Goal: Task Accomplishment & Management: Use online tool/utility

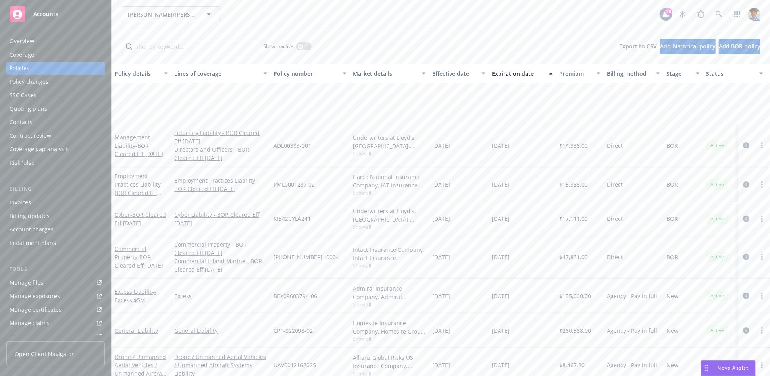
scroll to position [120, 0]
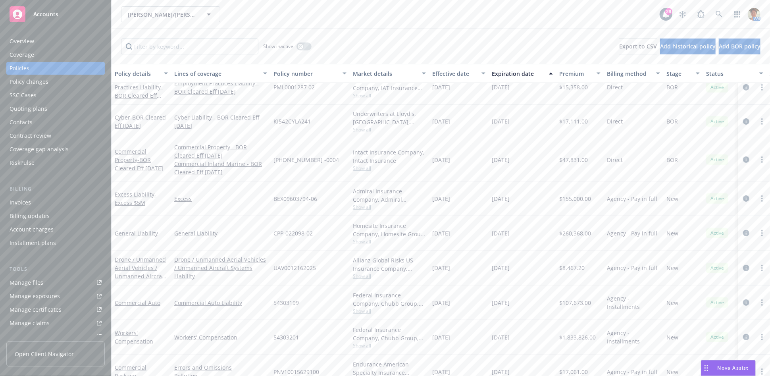
click at [45, 281] on link "Manage files" at bounding box center [55, 282] width 98 height 13
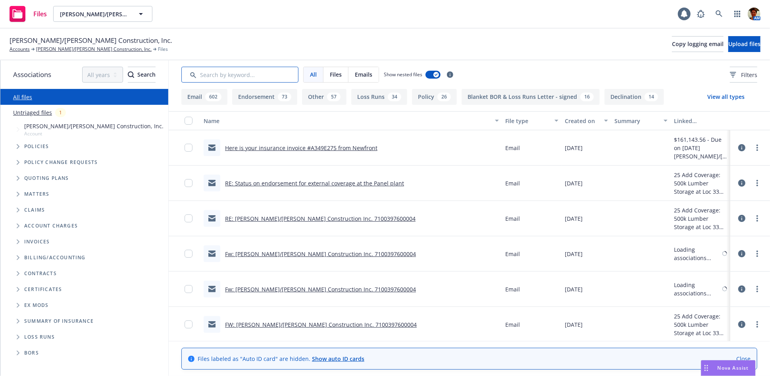
drag, startPoint x: 0, startPoint y: 0, endPoint x: 237, endPoint y: 76, distance: 249.1
click at [237, 76] on input "Search by keyword..." at bounding box center [239, 75] width 117 height 16
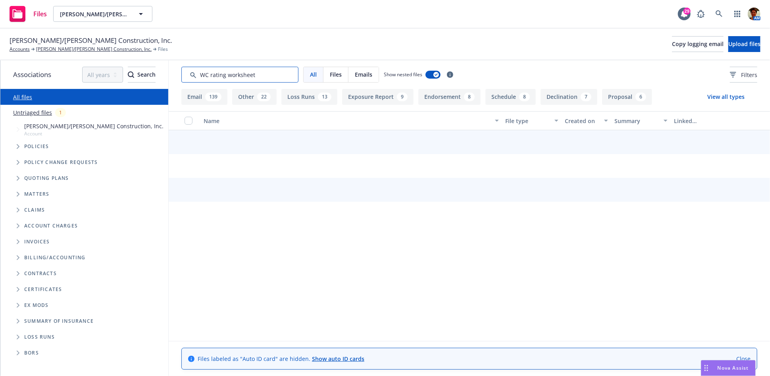
type input "WC rating worksheet"
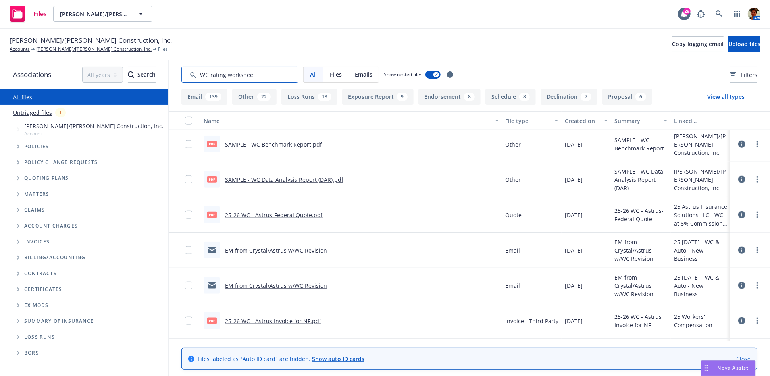
scroll to position [529, 0]
click at [285, 213] on link "25-26 WC - Astrus-Federal Quote.pdf" at bounding box center [274, 214] width 98 height 8
click at [275, 211] on link "25-26 WC - Astrus-Federal Quote.pdf" at bounding box center [274, 214] width 98 height 8
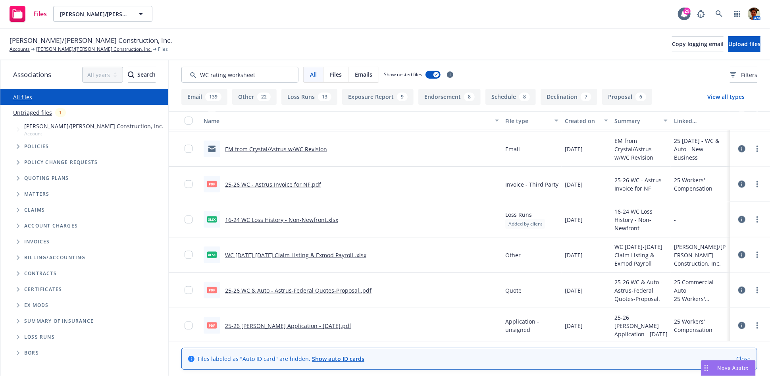
scroll to position [705, 0]
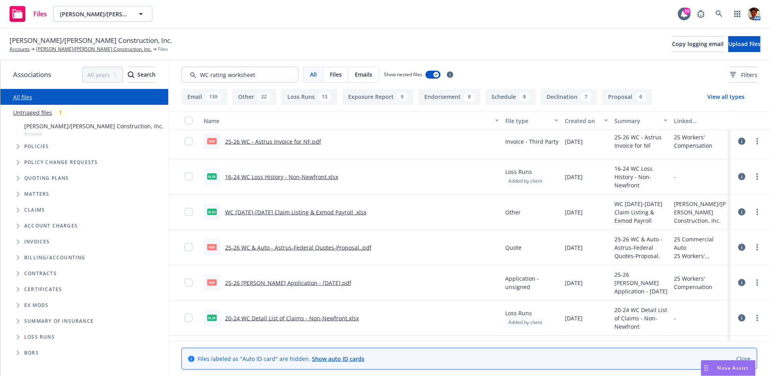
click at [273, 244] on link "25-26 WC & Auto - Astrus-Federal Quotes-Proposal..pdf" at bounding box center [298, 248] width 146 height 8
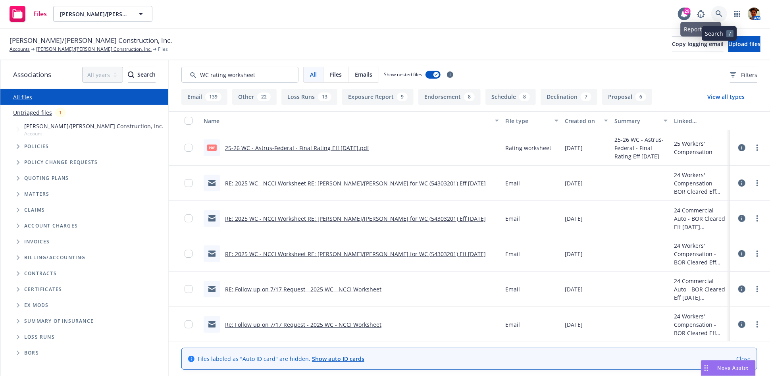
click at [713, 15] on link at bounding box center [719, 14] width 16 height 16
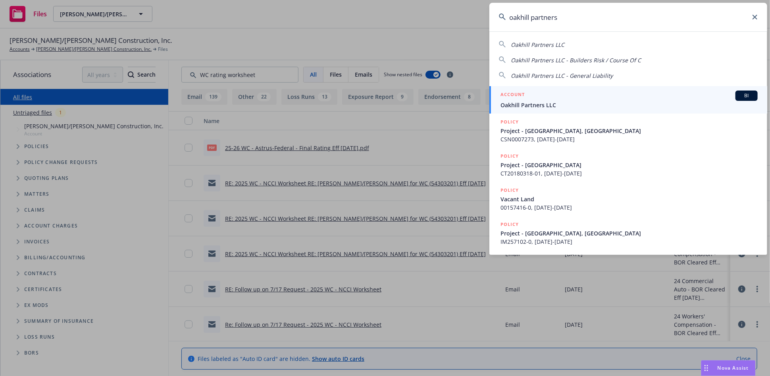
type input "oakhill partners"
click at [551, 101] on span "Oakhill Partners LLC" at bounding box center [628, 105] width 257 height 8
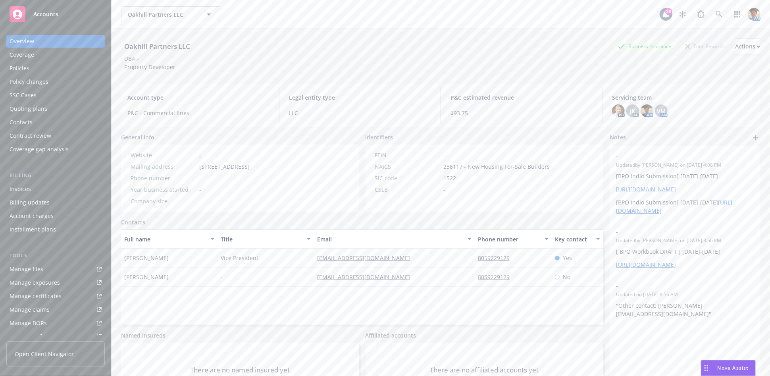
click at [40, 69] on div "Policies" at bounding box center [56, 68] width 92 height 13
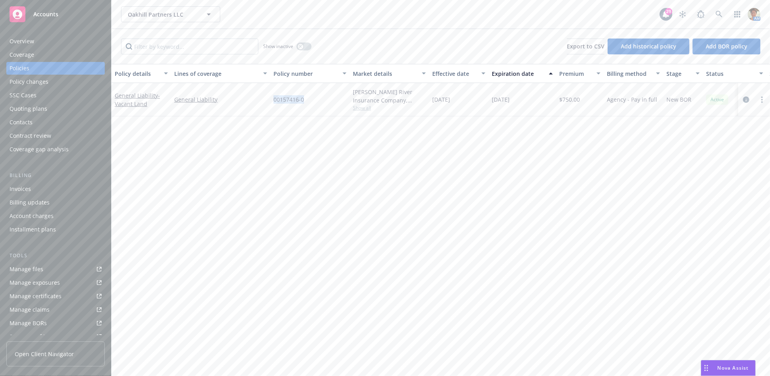
drag, startPoint x: 272, startPoint y: 98, endPoint x: 311, endPoint y: 93, distance: 39.6
click at [311, 93] on div "00157416-0" at bounding box center [309, 99] width 79 height 33
copy span "00157416-0"
click at [135, 100] on span "- Vacant Land" at bounding box center [137, 100] width 45 height 16
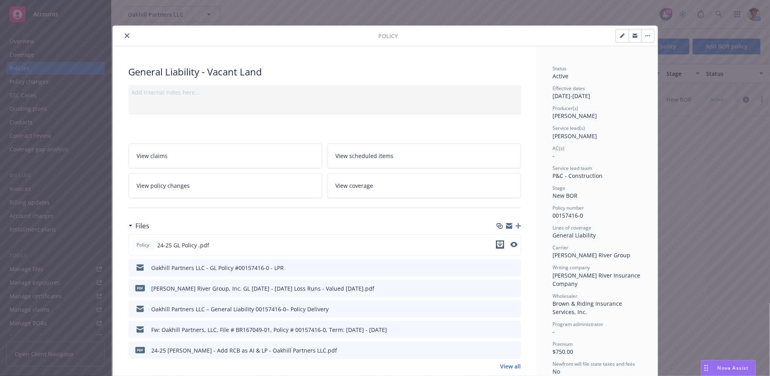
click at [497, 243] on icon "download file" at bounding box center [499, 243] width 5 height 5
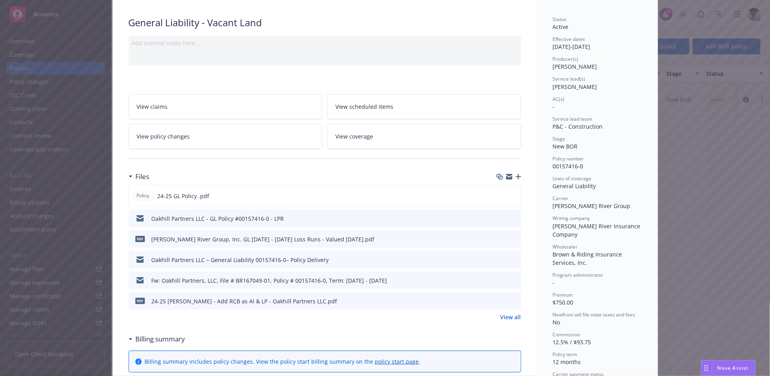
scroll to position [44, 0]
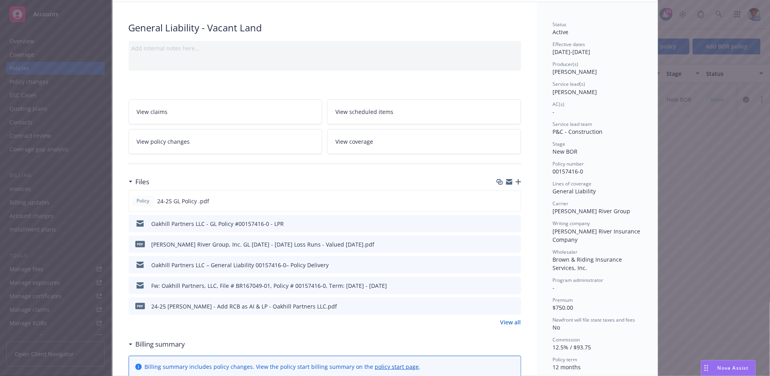
click at [21, 44] on div "Policy General Liability - Vacant Land Add internal notes here... View claims V…" at bounding box center [385, 188] width 770 height 376
click at [34, 70] on div "Policy General Liability - Vacant Land Add internal notes here... View claims V…" at bounding box center [385, 188] width 770 height 376
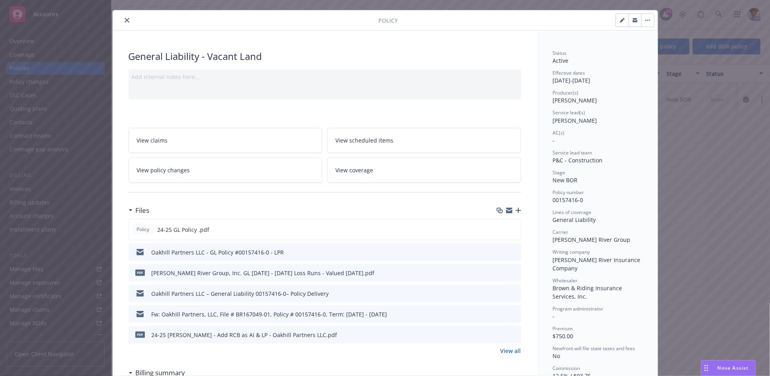
scroll to position [0, 0]
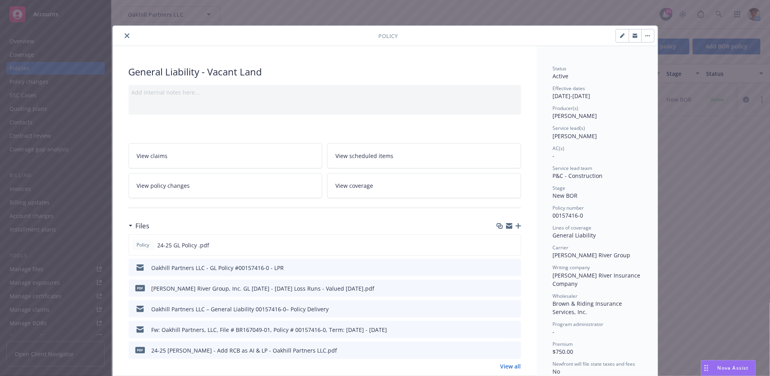
click at [125, 34] on icon "close" at bounding box center [127, 35] width 5 height 5
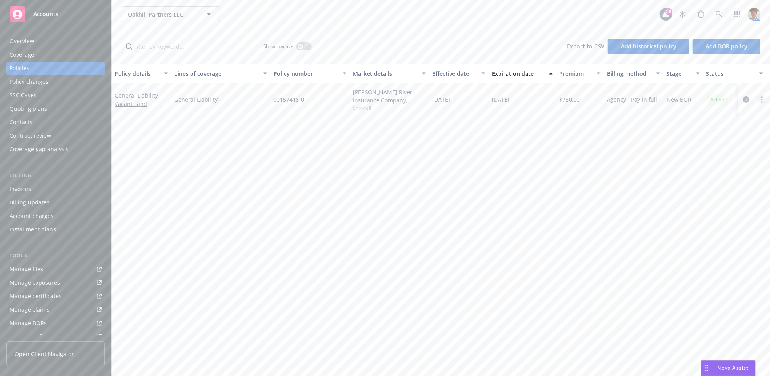
click at [761, 100] on circle "more" at bounding box center [762, 100] width 2 height 2
click at [691, 215] on link "Copy logging email" at bounding box center [719, 211] width 93 height 16
click at [761, 98] on icon "more" at bounding box center [762, 99] width 2 height 6
click at [695, 210] on link "Copy logging email" at bounding box center [719, 211] width 93 height 16
click at [124, 103] on span "- Vacant Land" at bounding box center [137, 100] width 45 height 16
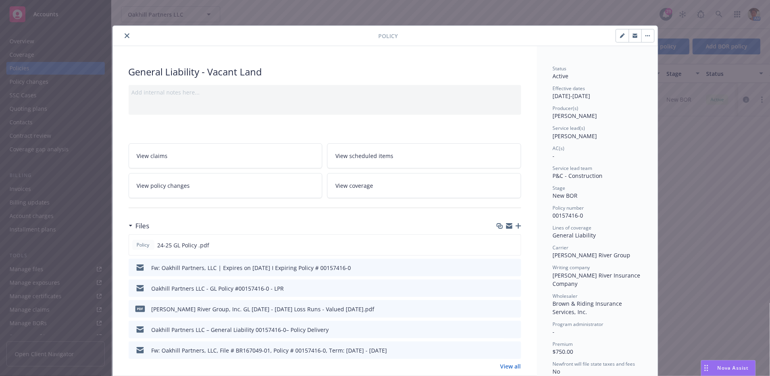
click at [620, 34] on icon "button" at bounding box center [622, 35] width 5 height 5
select select "NEW_BOR"
select select "12"
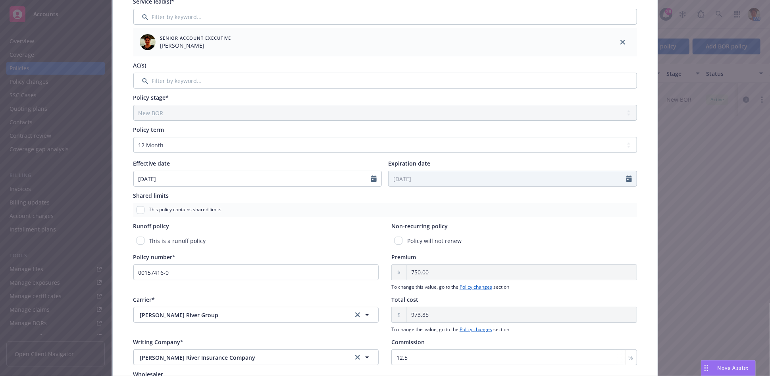
scroll to position [187, 0]
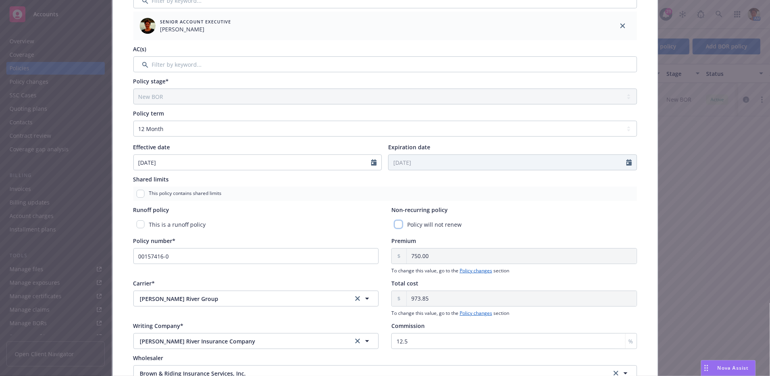
click at [394, 224] on input "checkbox" at bounding box center [398, 224] width 8 height 8
checkbox input "true"
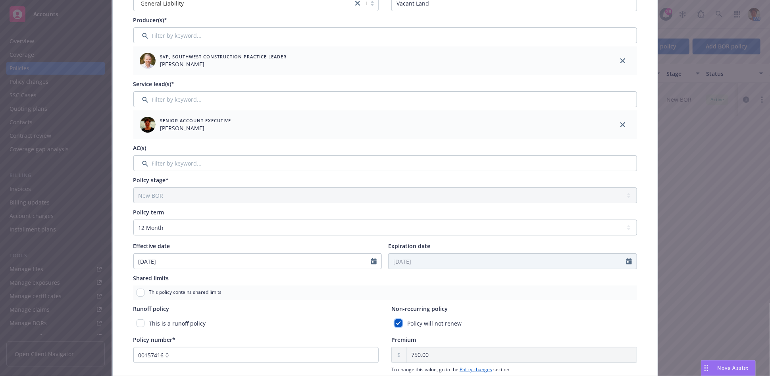
scroll to position [0, 0]
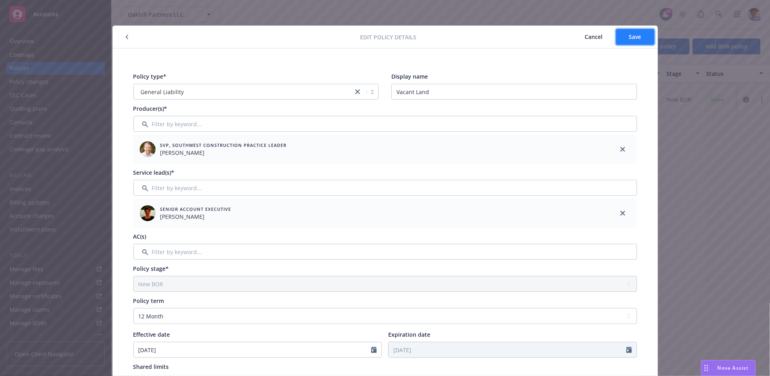
drag, startPoint x: 645, startPoint y: 29, endPoint x: 636, endPoint y: 30, distance: 9.2
click at [643, 29] on button "Save" at bounding box center [635, 37] width 38 height 16
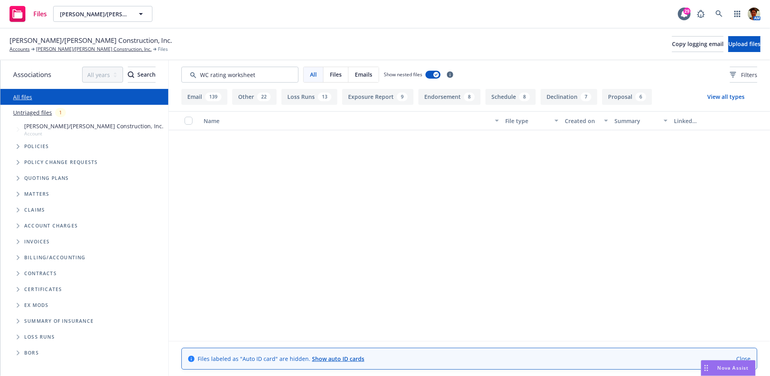
scroll to position [705, 0]
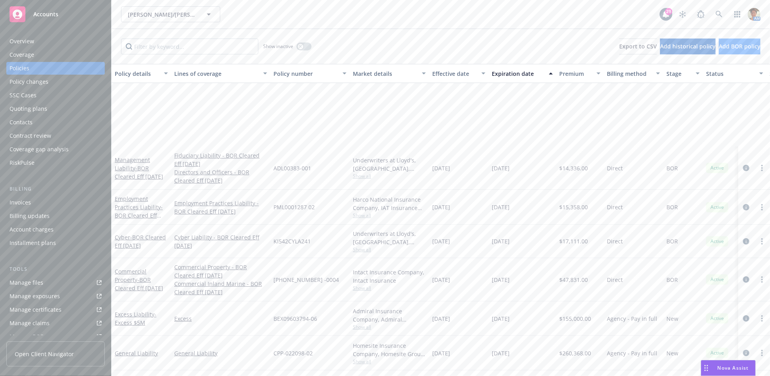
scroll to position [120, 0]
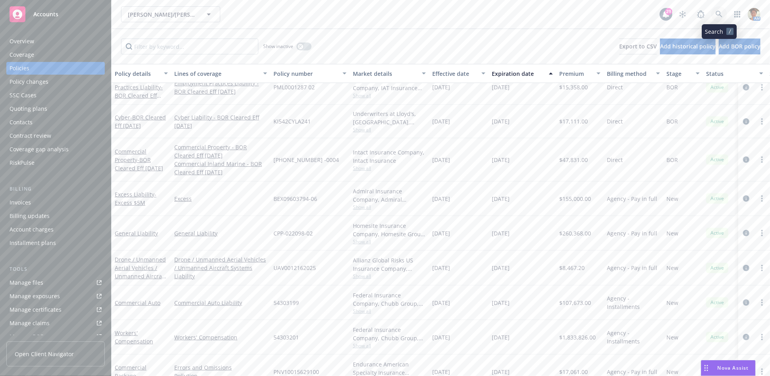
click at [720, 15] on icon at bounding box center [718, 14] width 7 height 7
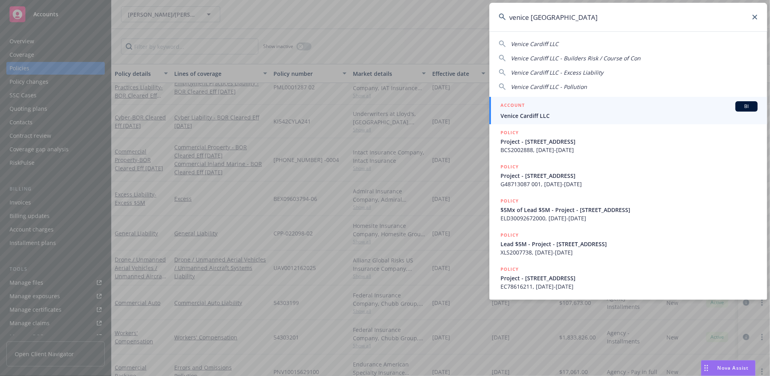
type input "venice cardiff"
click at [510, 117] on span "Venice Cardiff LLC" at bounding box center [628, 115] width 257 height 8
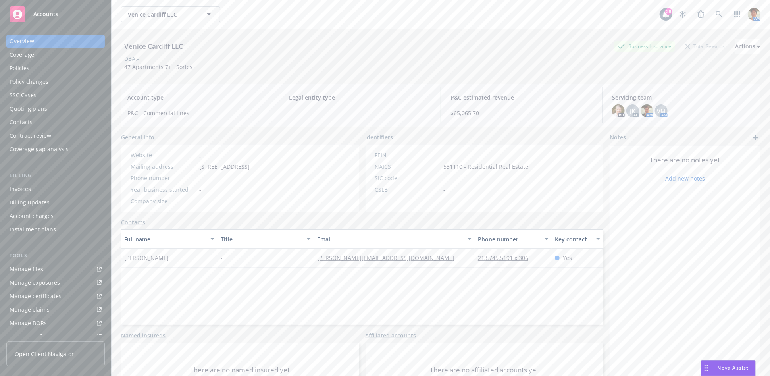
click at [38, 72] on div "Policies" at bounding box center [56, 68] width 92 height 13
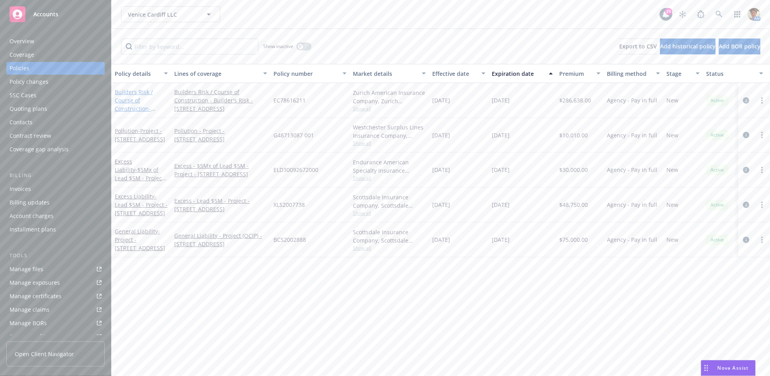
click at [121, 100] on link "Builders Risk / Course of Construction - Project - 9431 Venice Boulevard" at bounding box center [140, 108] width 50 height 41
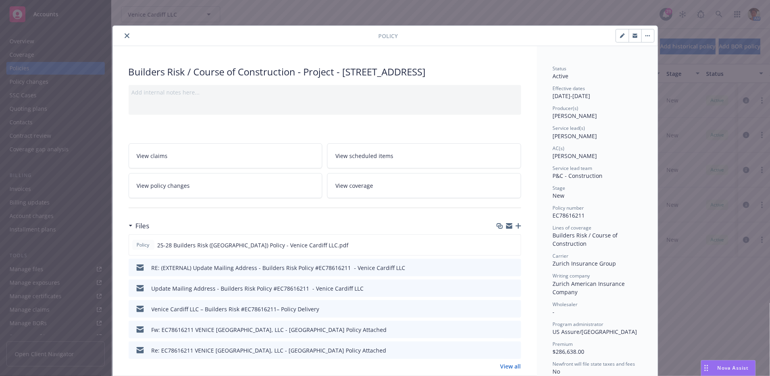
click at [125, 38] on icon "close" at bounding box center [127, 35] width 5 height 5
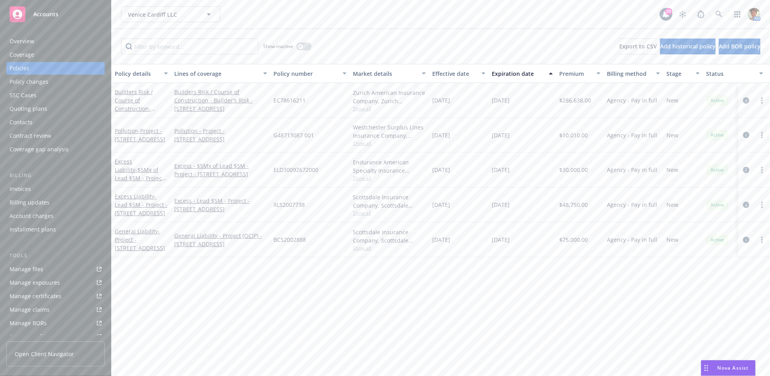
click at [36, 269] on div "Manage files" at bounding box center [27, 269] width 34 height 13
click at [19, 189] on div "Invoices" at bounding box center [20, 188] width 21 height 13
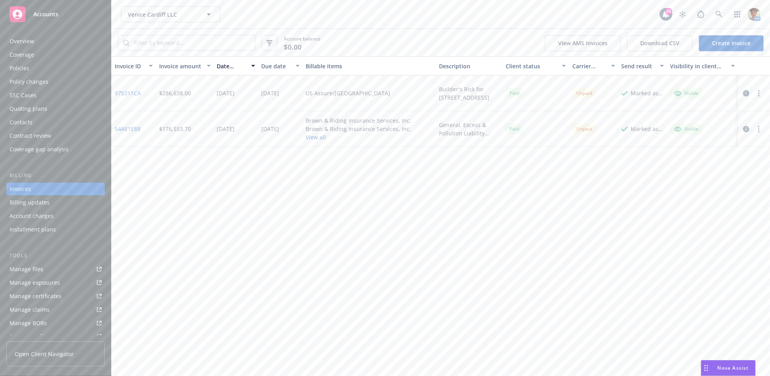
click at [130, 92] on link "975311CA" at bounding box center [128, 93] width 26 height 8
click at [29, 63] on div "Policies" at bounding box center [56, 68] width 92 height 13
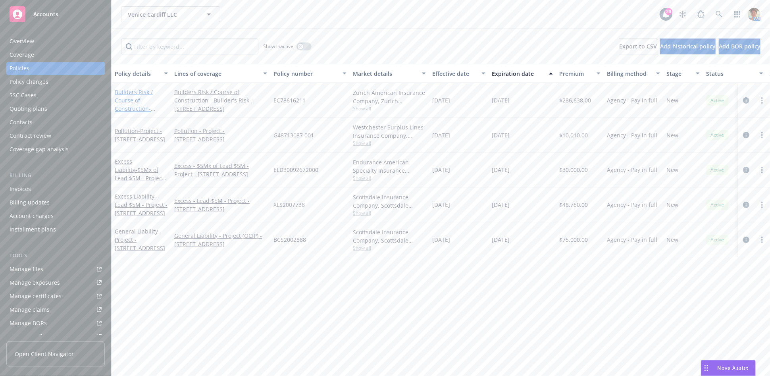
click at [139, 105] on link "Builders Risk / Course of Construction - Project - 9431 Venice Boulevard" at bounding box center [140, 108] width 50 height 41
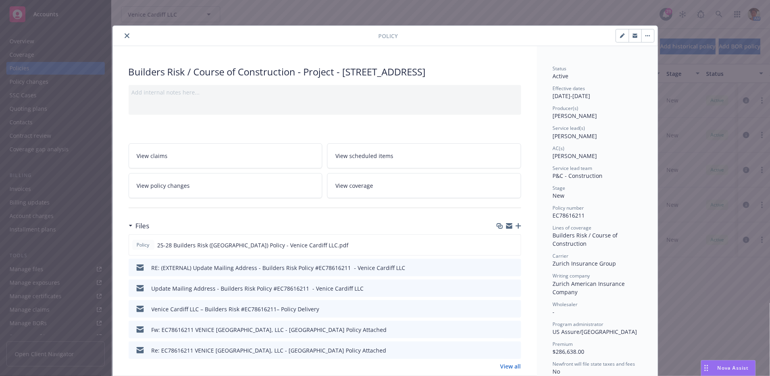
scroll to position [23, 0]
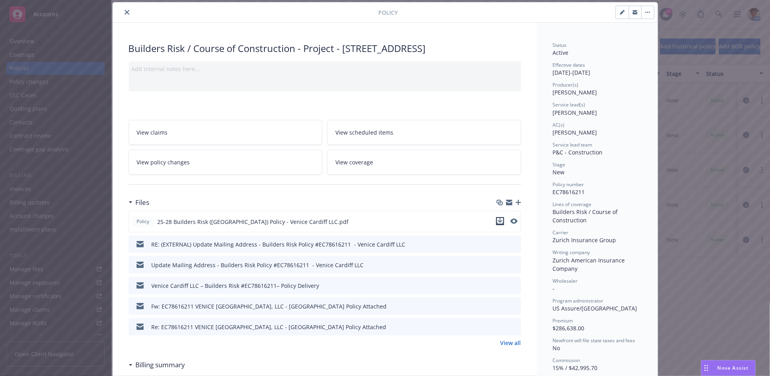
click at [497, 221] on icon "download file" at bounding box center [500, 221] width 6 height 6
click at [125, 12] on icon "close" at bounding box center [127, 12] width 5 height 5
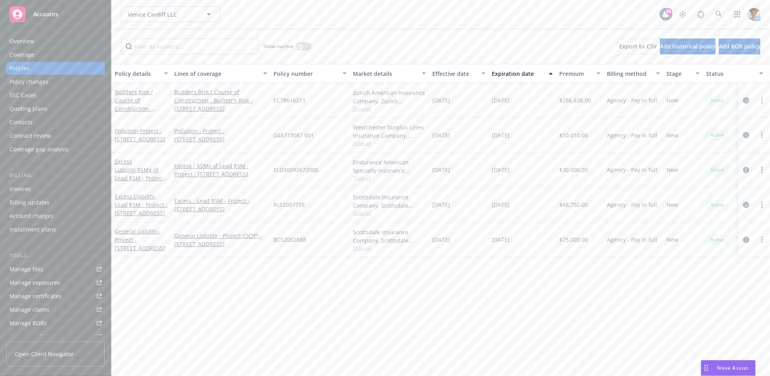
click at [46, 109] on div "Quoting plans" at bounding box center [56, 108] width 92 height 13
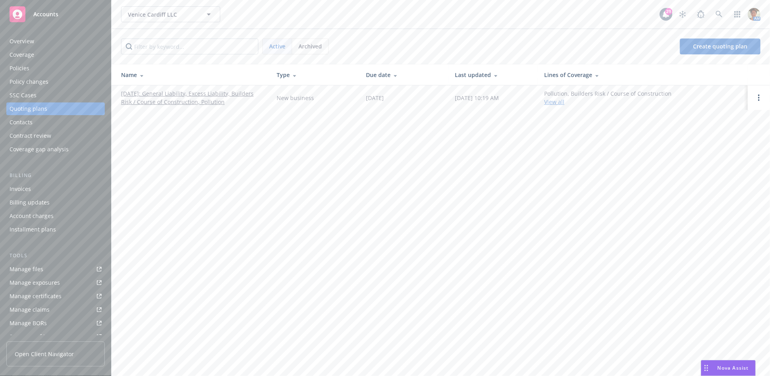
click at [213, 100] on link "02/03/2025: General Liability, Excess Liability, Builders Risk / Course of Cons…" at bounding box center [192, 97] width 143 height 17
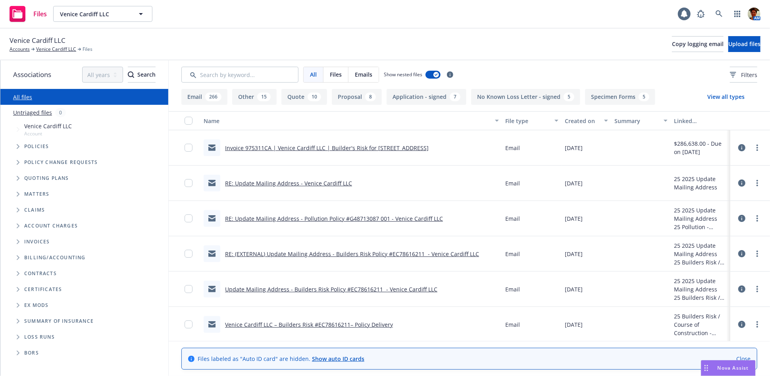
click at [210, 73] on input "Search by keyword..." at bounding box center [239, 75] width 117 height 16
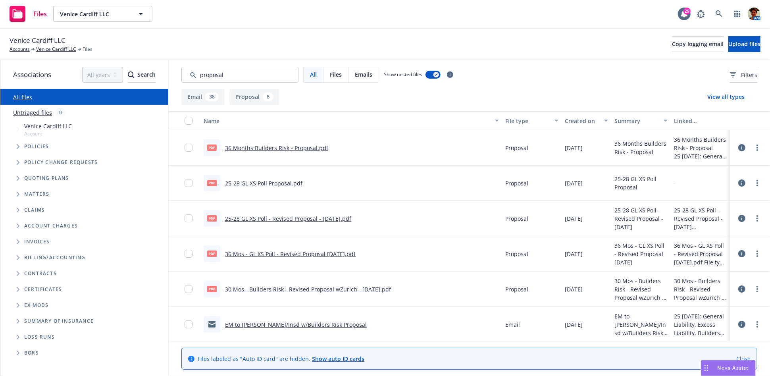
type input "proposal"
click at [275, 148] on link "36 Months Builders Risk - Proposal.pdf" at bounding box center [276, 148] width 103 height 8
click at [718, 14] on icon at bounding box center [718, 13] width 7 height 7
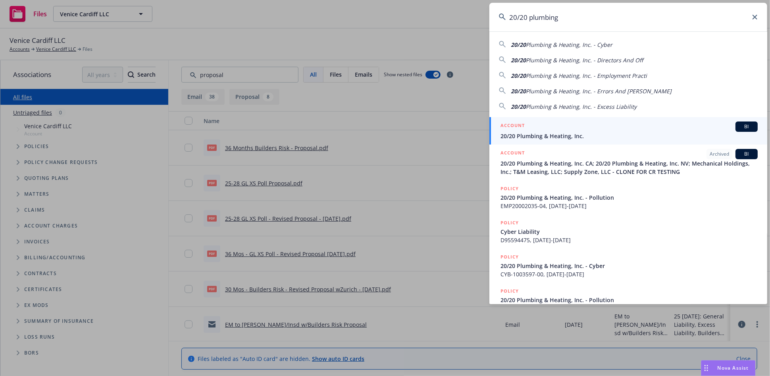
type input "20/20 plumbing"
click at [551, 125] on div "ACCOUNT BI" at bounding box center [628, 126] width 257 height 10
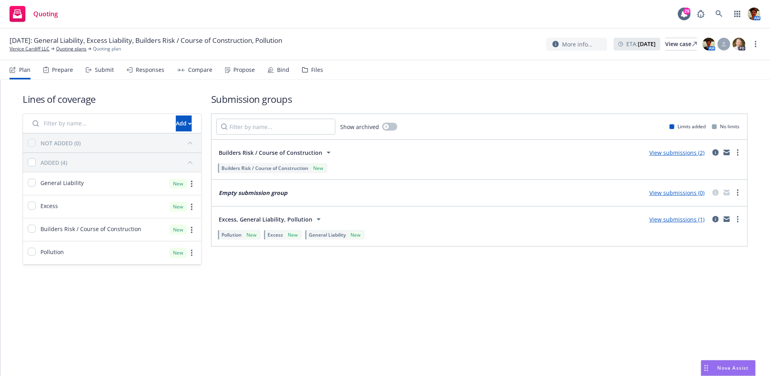
click at [140, 71] on div "Responses" at bounding box center [150, 70] width 29 height 6
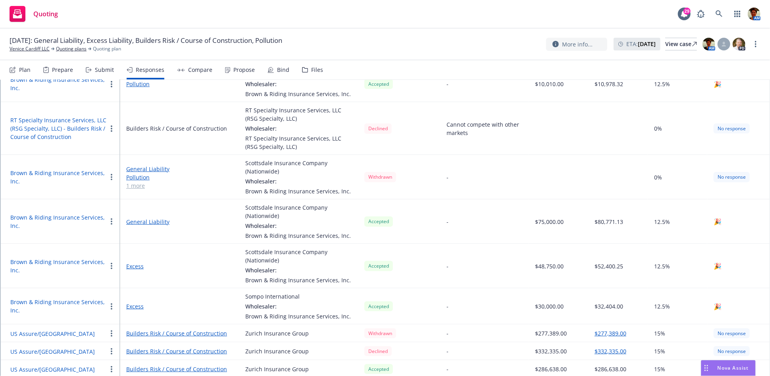
scroll to position [141, 0]
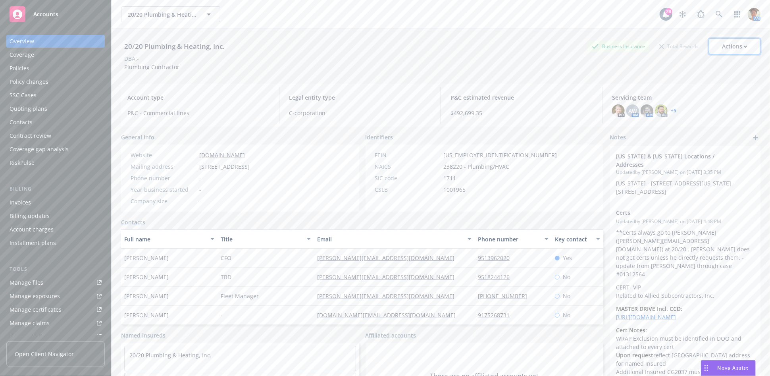
click at [722, 49] on div "Actions" at bounding box center [734, 46] width 25 height 15
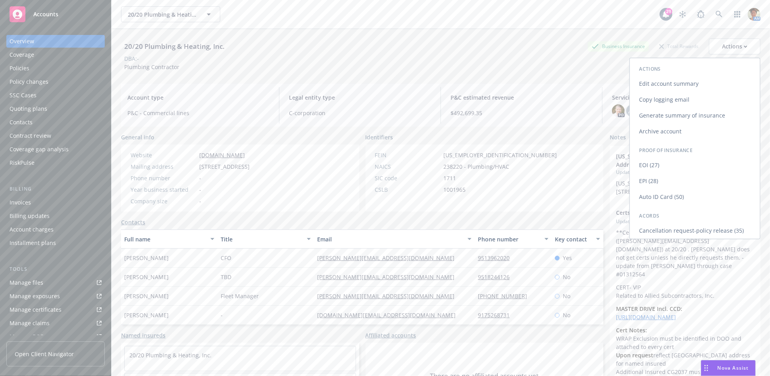
click at [685, 96] on link "Copy logging email" at bounding box center [695, 100] width 130 height 16
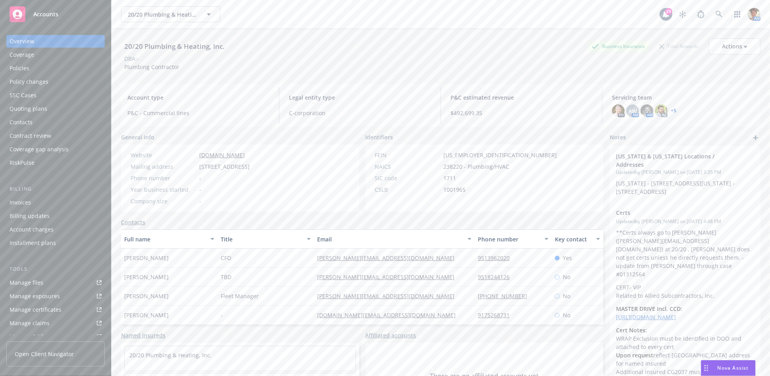
click at [45, 284] on link "Manage files" at bounding box center [55, 282] width 98 height 13
drag, startPoint x: 731, startPoint y: 46, endPoint x: 723, endPoint y: 55, distance: 12.1
click at [731, 46] on div "Actions" at bounding box center [734, 46] width 25 height 15
click at [659, 104] on link "Copy logging email" at bounding box center [695, 100] width 130 height 16
click at [36, 283] on div "Manage files" at bounding box center [27, 282] width 34 height 13
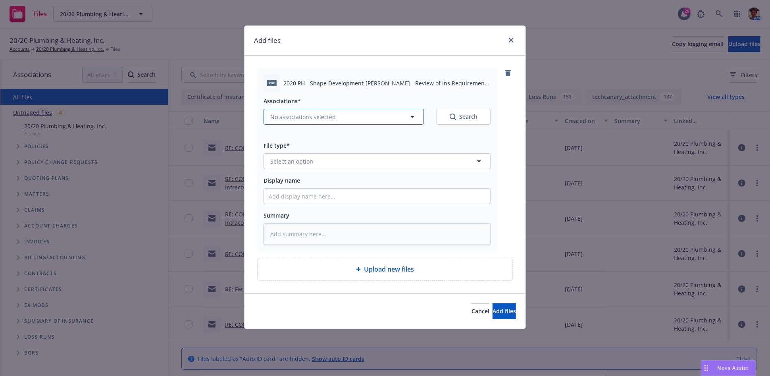
click at [295, 119] on span "No associations selected" at bounding box center [302, 117] width 65 height 8
type textarea "x"
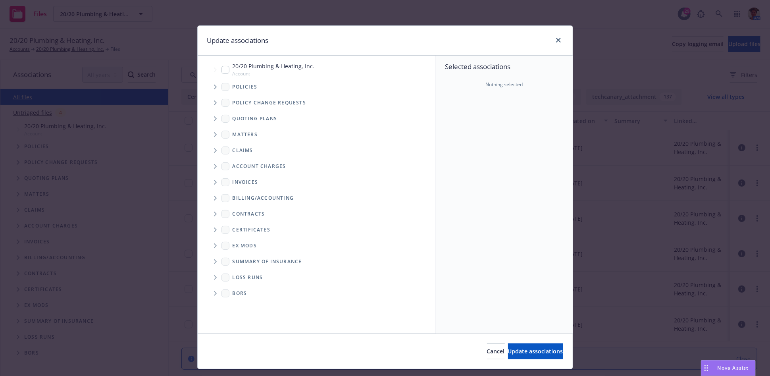
drag, startPoint x: 223, startPoint y: 73, endPoint x: 229, endPoint y: 78, distance: 8.1
click at [223, 73] on input "Tree Example" at bounding box center [225, 70] width 8 height 8
checkbox input "true"
drag, startPoint x: 533, startPoint y: 352, endPoint x: 486, endPoint y: 303, distance: 68.2
click at [533, 352] on span "Update associations" at bounding box center [535, 351] width 55 height 8
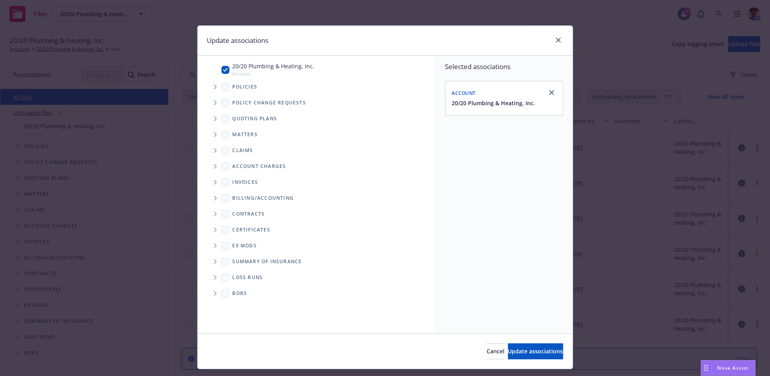
type textarea "x"
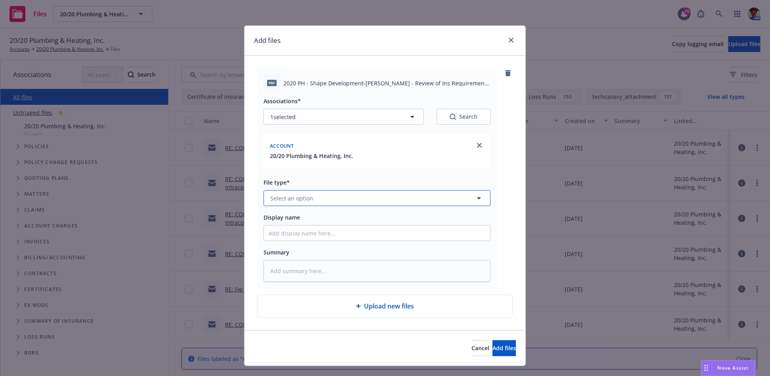
click at [347, 196] on button "Select an option" at bounding box center [376, 198] width 227 height 16
type input "contract"
click at [353, 215] on div "Contract" at bounding box center [377, 221] width 217 height 12
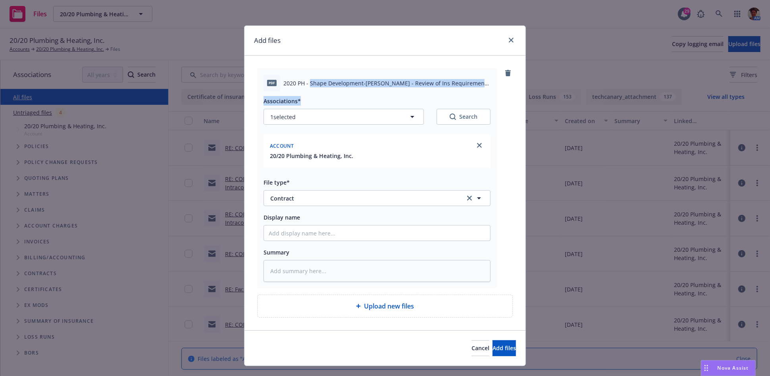
drag, startPoint x: 306, startPoint y: 84, endPoint x: 455, endPoint y: 97, distance: 149.3
click at [455, 97] on div "pdf 2020 PH - Shape Development-Villa Florence - Review of Ins Requirements 08-…" at bounding box center [377, 178] width 240 height 220
copy div "Shape Development-Villa Florence - Review of Ins Requirements 08-12-2025.pdf As…"
click at [332, 236] on input "Display name" at bounding box center [377, 232] width 226 height 15
paste input "Shape Development-Villa Florence - Review of Ins Requirements 08-12-2025.pdf As…"
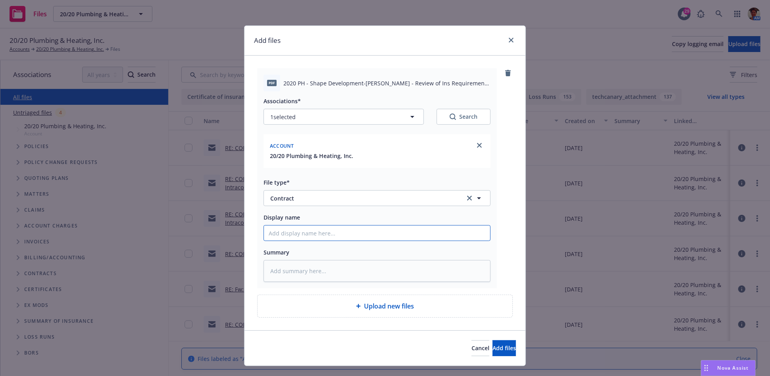
type textarea "x"
type input "Shape Development-Villa Florence - Review of Ins Requirements 08-12-2025.pdf As…"
type textarea "x"
type input "Shape Development-Villa Florence - Review of Ins Requirements 08-12-2025.pdf As…"
type textarea "x"
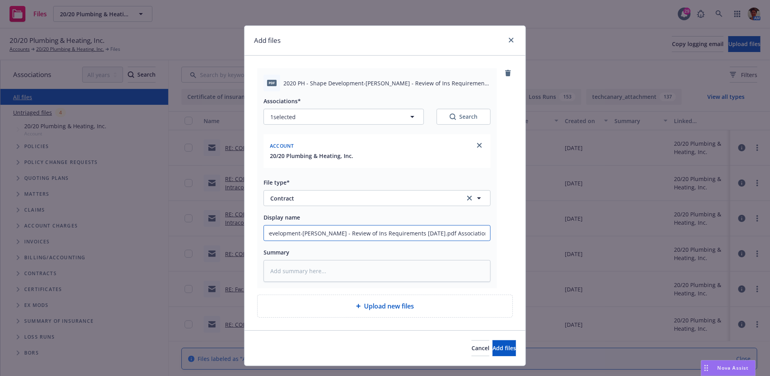
type input "Shape Development-Villa Florence - Review of Ins Requirements 08-12-2025.pdf As…"
type textarea "x"
type input "Shape Development-Villa Florence - Review of Ins Requirements 08-12-2025.pdf As…"
type textarea "x"
type input "Shape Development-Villa Florence - Review of Ins Requirements 08-12-2025.pdf As…"
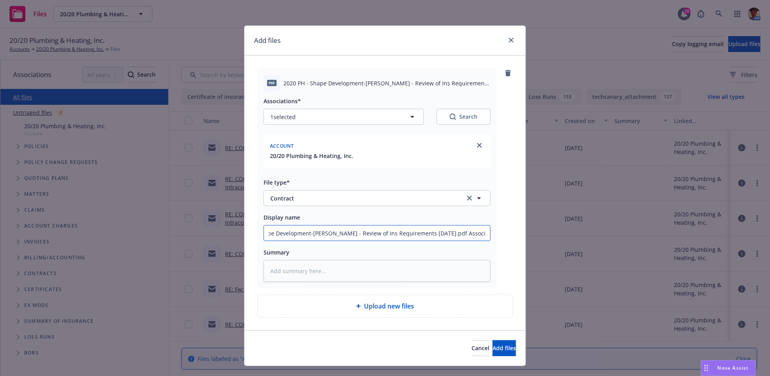
type textarea "x"
type input "Shape Development-Villa Florence - Review of Ins Requirements 08-12-2025.pdf As…"
type textarea "x"
type input "Shape Development-Villa Florence - Review of Ins Requirements 08-12-2025.pdf As…"
type textarea "x"
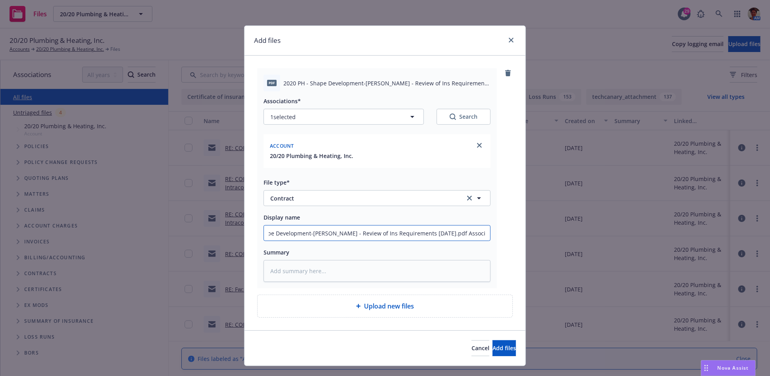
type input "Shape Development-Villa Florence - Review of Ins Requirements 08-12-2025.pdf As…"
type textarea "x"
type input "Shape Development-Villa Florence - Review of Ins Requirements 08-12-2025.pdf As…"
type textarea "x"
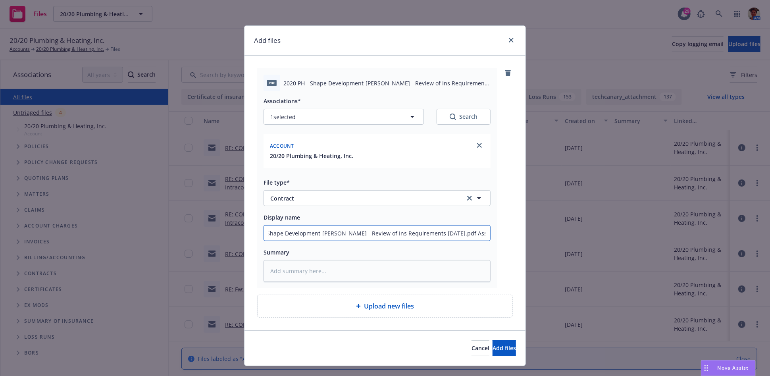
type input "Shape Development-Villa Florence - Review of Ins Requirements 08-12-2025.pdf Ass"
type textarea "x"
type input "Shape Development-Villa Florence - Review of Ins Requirements 08-12-2025.pdf As"
type textarea "x"
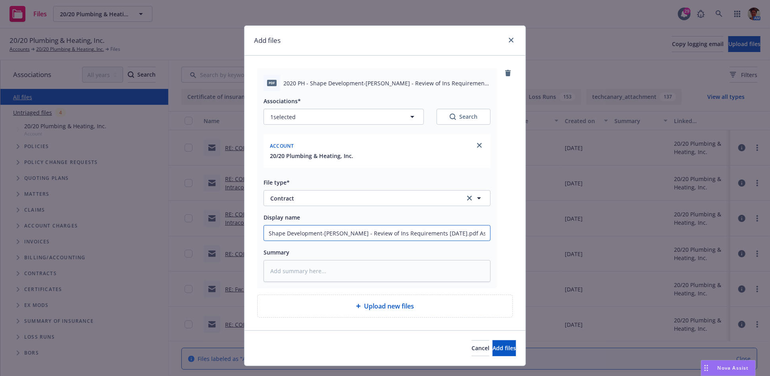
type input "Shape Development-Villa Florence - Review of Ins Requirements 08-12-2025.pdf A"
type textarea "x"
type input "Shape Development-Villa Florence - Review of Ins Requirements 08-12-2025.pdf"
type textarea "x"
type input "Shape Development-Villa Florence - Review of Ins Requirements 08-12-2025.pdf"
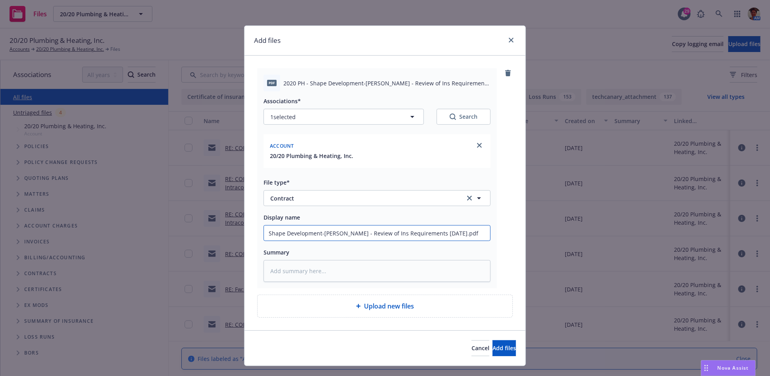
type textarea "x"
type input "Shape Development-Villa Florence - Review of Ins Requirements 08-12-2025.pd"
type textarea "x"
type input "Shape Development-Villa Florence - Review of Ins Requirements 08-12-2025.p"
type textarea "x"
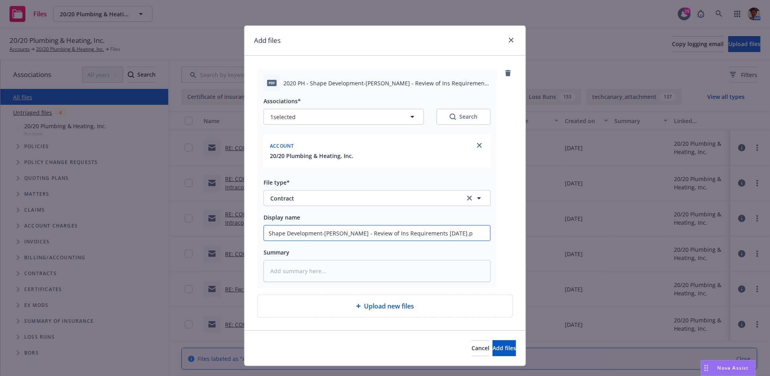
type input "Shape Development-Villa Florence - Review of Ins Requirements 08-12-2025."
type textarea "x"
type input "Shape Development-Villa Florence - Review of Ins Requirements 08-12-2025"
click at [331, 268] on textarea at bounding box center [376, 271] width 227 height 22
paste textarea "Shape Development-Villa Florence - Review of Ins Requirements 08-12-2025.pdf As…"
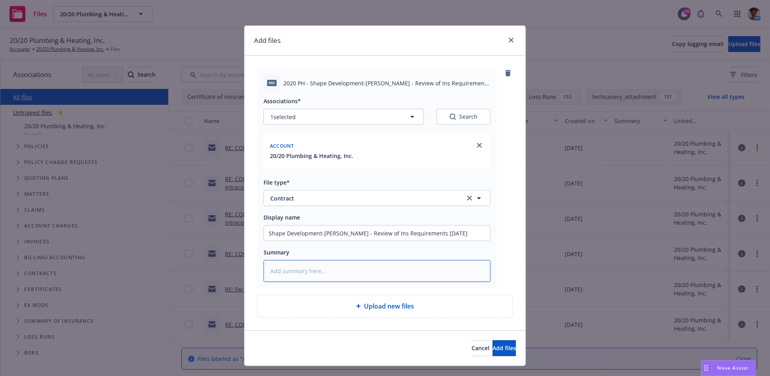
type textarea "x"
type textarea "Shape Development-Villa Florence - Review of Ins Requirements 08-12-2025.pdf As…"
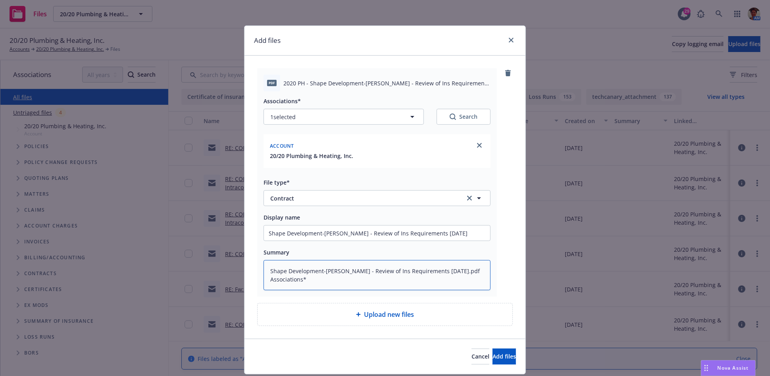
type textarea "x"
type textarea "Shape Development-Villa Florence - Review of Ins Requirements 08-12-2025.pdf As…"
type textarea "x"
type textarea "Shape Development-Villa Florence - Review of Ins Requirements 08-12-2025.pdf As…"
type textarea "x"
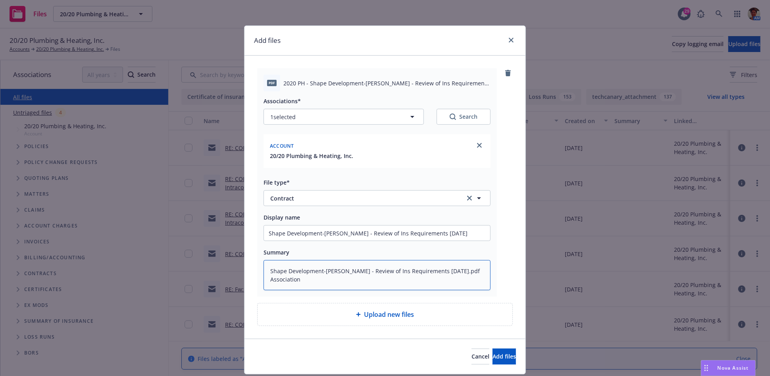
type textarea "Shape Development-Villa Florence - Review of Ins Requirements 08-12-2025.pdf As…"
type textarea "x"
type textarea "Shape Development-Villa Florence - Review of Ins Requirements 08-12-2025.pdf As…"
type textarea "x"
type textarea "Shape Development-Villa Florence - Review of Ins Requirements 08-12-2025.pdf As…"
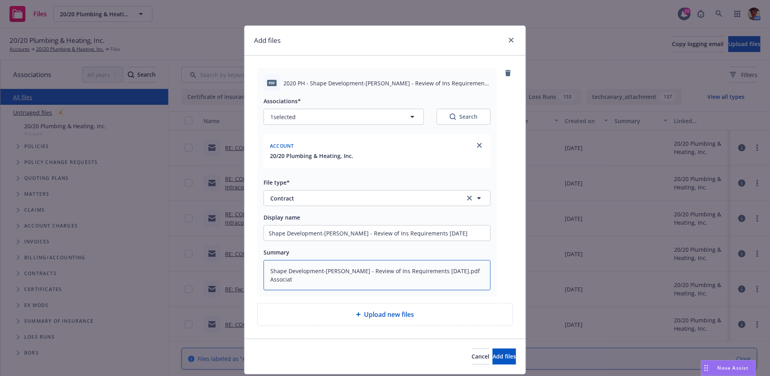
type textarea "x"
type textarea "Shape Development-Villa Florence - Review of Ins Requirements 08-12-2025.pdf As…"
type textarea "x"
type textarea "Shape Development-Villa Florence - Review of Ins Requirements 08-12-2025.pdf As…"
type textarea "x"
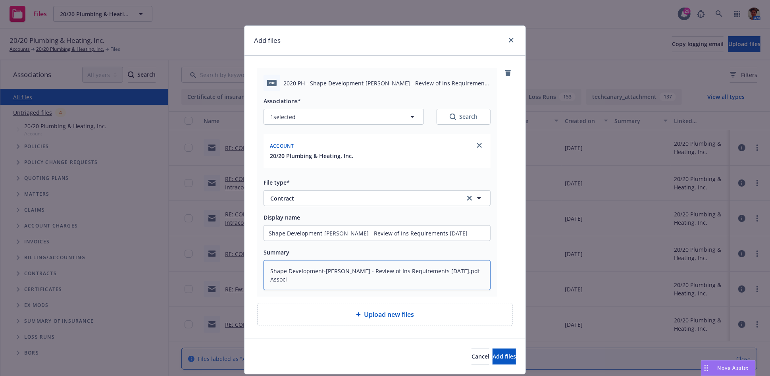
type textarea "Shape Development-Villa Florence - Review of Ins Requirements 08-12-2025.pdf As…"
type textarea "x"
type textarea "Shape Development-Villa Florence - Review of Ins Requirements 08-12-2025.pdf Ass"
type textarea "x"
type textarea "Shape Development-Villa Florence - Review of Ins Requirements 08-12-2025.pdf As"
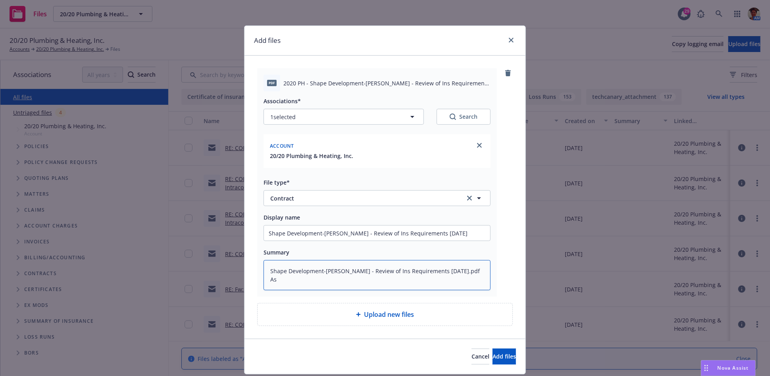
type textarea "x"
type textarea "Shape Development-Villa Florence - Review of Ins Requirements 08-12-2025.pdf A"
type textarea "x"
type textarea "Shape Development-Villa Florence - Review of Ins Requirements 08-12-2025.pdf"
type textarea "x"
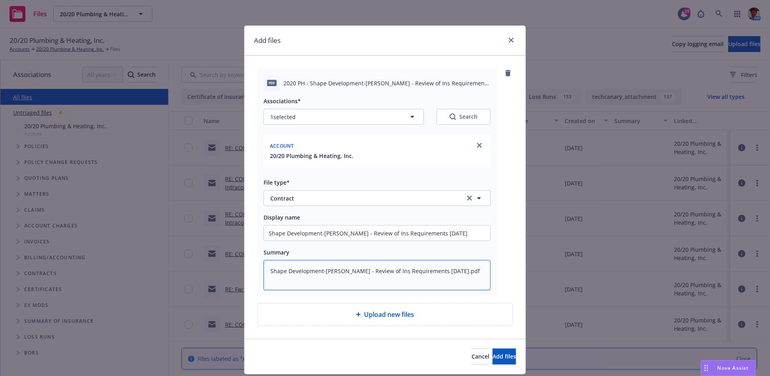
type textarea "Shape Development-Villa Florence - Review of Ins Requirements 08-12-2025.pdf"
type textarea "x"
type textarea "Shape Development-Villa Florence - Review of Ins Requirements 08-12-2025.pd"
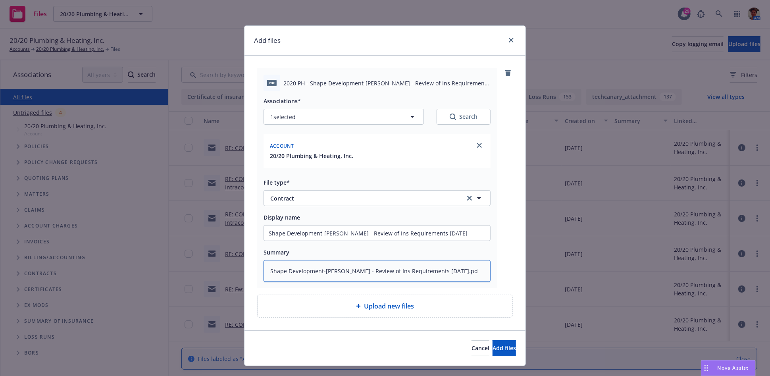
type textarea "x"
type textarea "Shape Development-Villa Florence - Review of Ins Requirements 08-12-2025.p"
type textarea "x"
type textarea "Shape Development-Villa Florence - Review of Ins Requirements 08-12-2025."
type textarea "x"
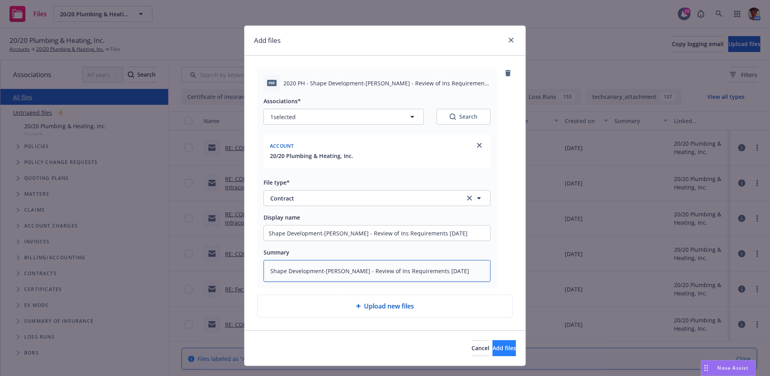
type textarea "Shape Development-Villa Florence - Review of Ins Requirements 08-12-2025"
click at [492, 345] on span "Add files" at bounding box center [503, 348] width 23 height 8
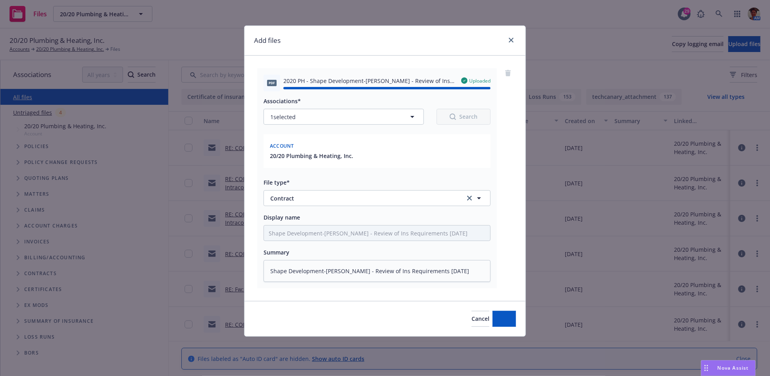
type textarea "x"
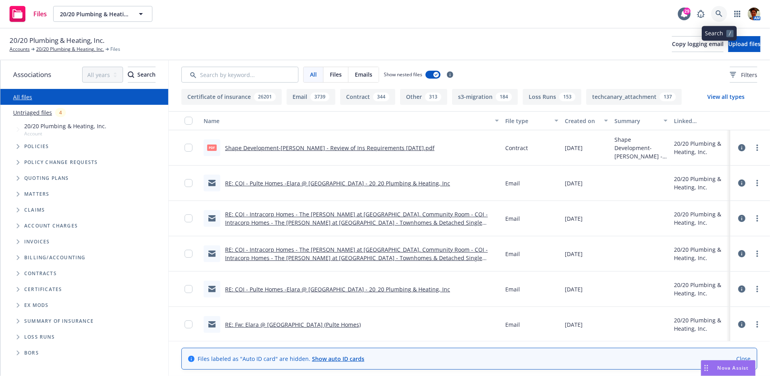
click at [720, 13] on icon at bounding box center [718, 13] width 7 height 7
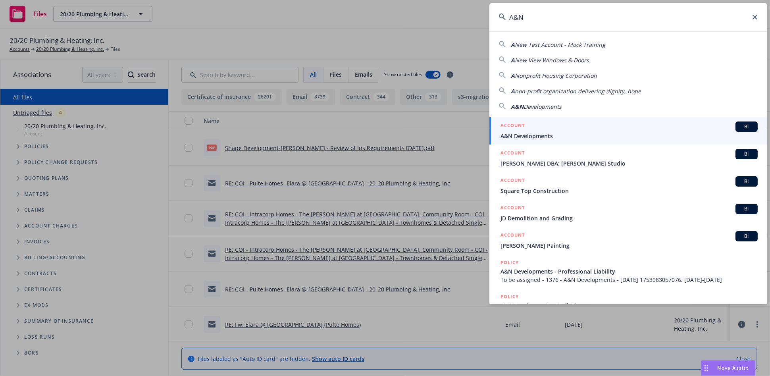
type input "A&N"
click at [550, 130] on div "ACCOUNT BI" at bounding box center [628, 126] width 257 height 10
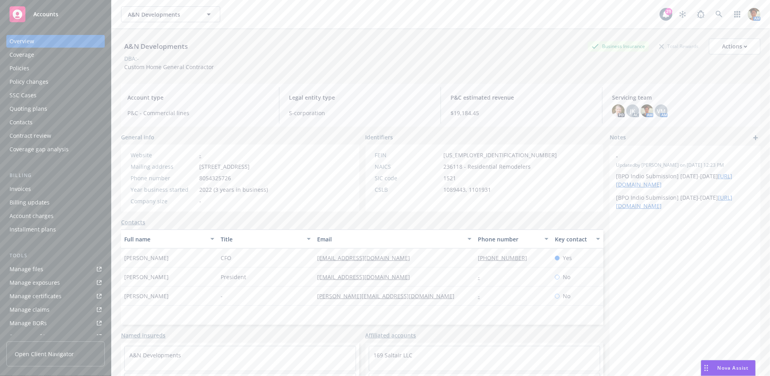
click at [29, 111] on div "Quoting plans" at bounding box center [29, 108] width 38 height 13
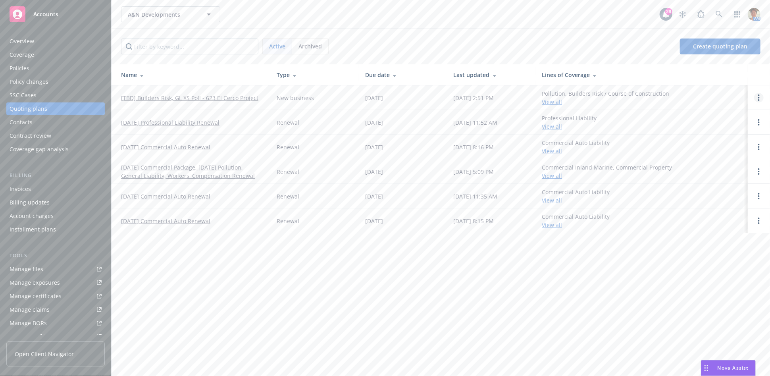
click at [758, 96] on icon "Open options" at bounding box center [759, 97] width 2 height 6
click at [717, 46] on span "Copy logging email" at bounding box center [717, 44] width 69 height 8
click at [184, 94] on link "[TBD] Builders Risk, GL XS Poll - 623 El Cerco Project" at bounding box center [189, 98] width 137 height 8
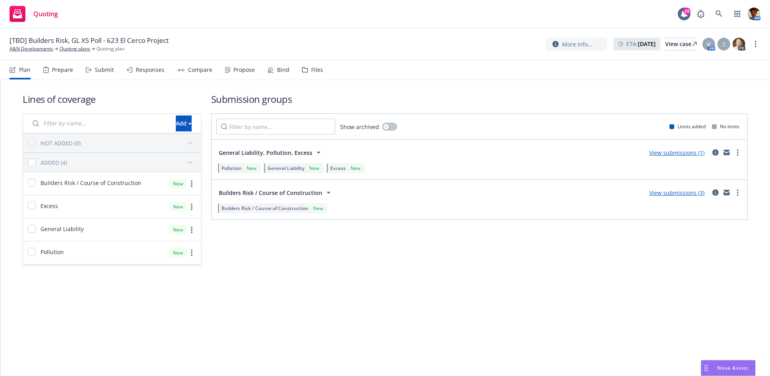
drag, startPoint x: 102, startPoint y: 72, endPoint x: 295, endPoint y: 111, distance: 196.8
click at [103, 72] on div "Submit" at bounding box center [104, 70] width 19 height 6
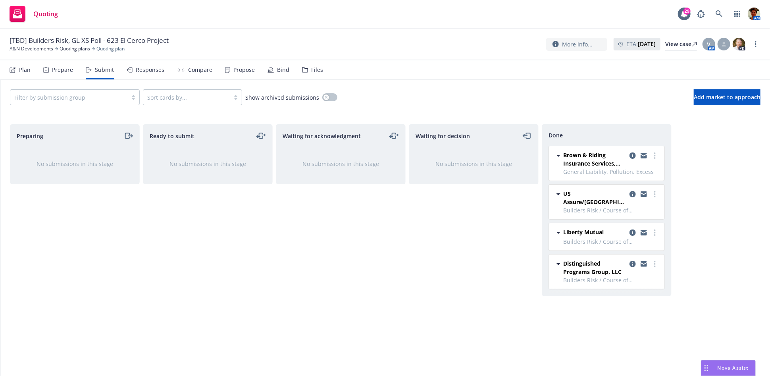
click at [233, 72] on div "Propose" at bounding box center [243, 70] width 21 height 6
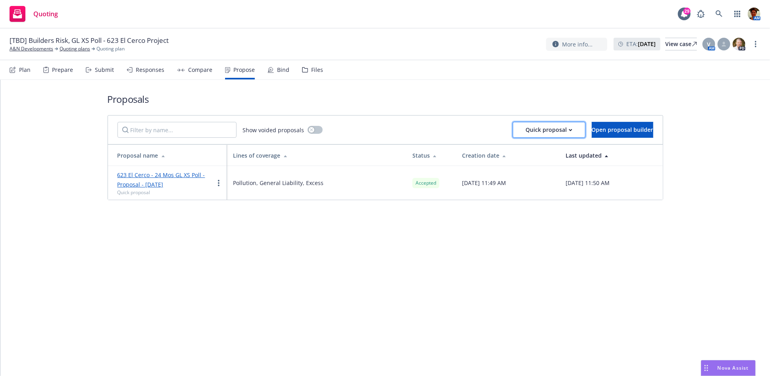
click at [536, 127] on div "Quick proposal" at bounding box center [549, 129] width 46 height 15
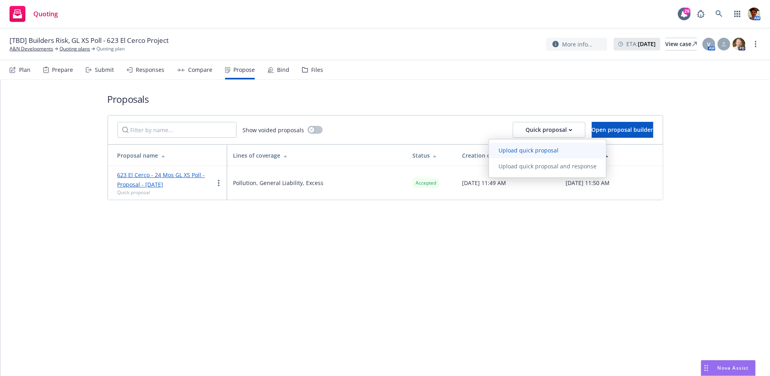
click at [540, 151] on span "Upload quick proposal" at bounding box center [528, 150] width 79 height 8
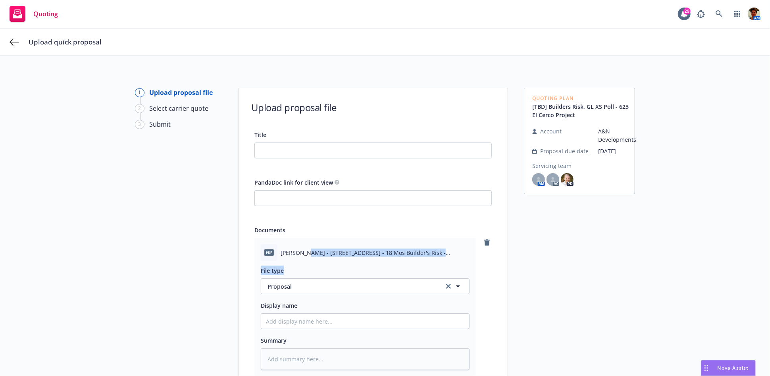
drag, startPoint x: 300, startPoint y: 251, endPoint x: 471, endPoint y: 265, distance: 172.3
click at [471, 265] on div "pdf [PERSON_NAME] - [STREET_ADDRESS] - 18 Mos Builder's Risk - Proposal.pdf Fil…" at bounding box center [364, 307] width 221 height 138
copy div "623 El Cerco Place, Pacific Palisades, CA - 18 Mos Builder's Risk - Proposal.pd…"
click at [307, 151] on input "Title" at bounding box center [373, 150] width 236 height 15
paste input "623 El Cerco Place, Pacific Palisades, CA - 18 Mos Builder's Risk - Proposal.pd…"
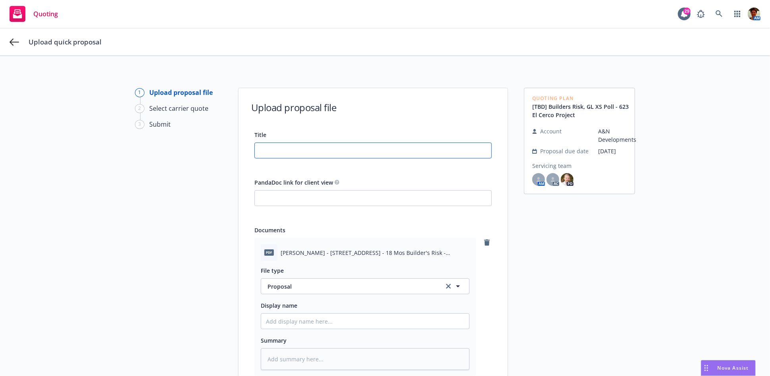
type input "623 El Cerco Place, Pacific Palisades, CA - 18 Mos Builder's Risk - Proposal.pd…"
type textarea "x"
type input "623 El Cerco Place, Pacific Palisades, CA - 18 Mos Builder's Risk - Proposal.pd…"
type textarea "x"
type input "623 El Cerco Place, Pacific Palisades, CA - 18 Mos Builder's Risk - Proposal.pd…"
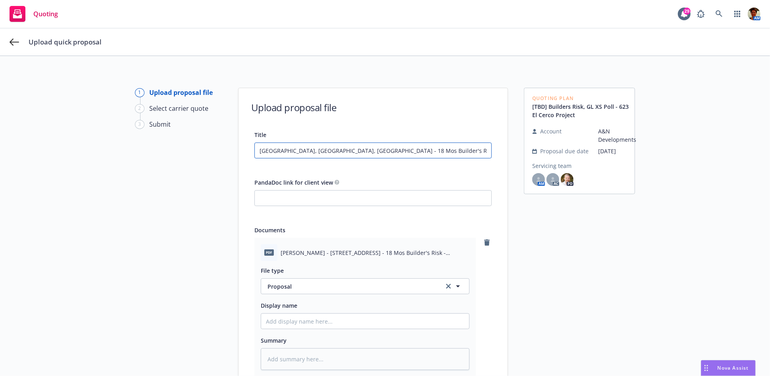
type textarea "x"
type input "623 El Cerco Place, Pacific Palisades, CA - 18 Mos Builder's Risk - Proposal.pd…"
type textarea "x"
type input "623 El Cerco Place, Pacific Palisades, CA - 18 Mos Builder's Risk - Proposal.pd…"
type textarea "x"
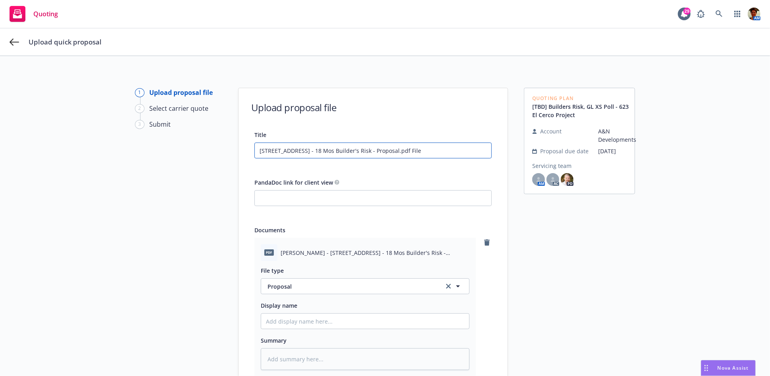
type input "623 El Cerco Place, Pacific Palisades, CA - 18 Mos Builder's Risk - Proposal.pd…"
type textarea "x"
type input "623 El Cerco Place, Pacific Palisades, CA - 18 Mos Builder's Risk - Proposal.pd…"
type textarea "x"
type input "623 El Cerco Place, Pacific Palisades, CA - 18 Mos Builder's Risk - Proposal.pd…"
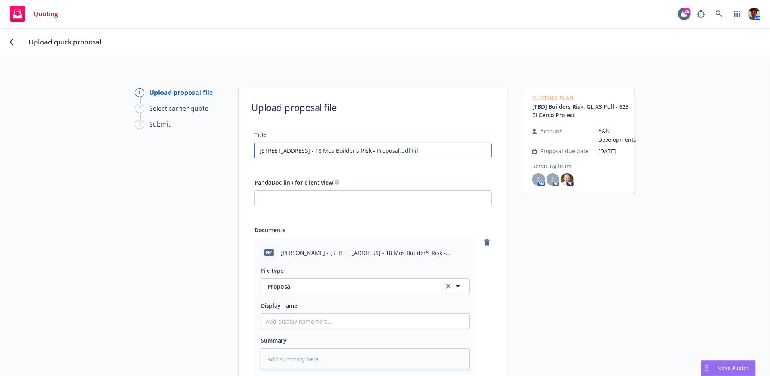
type textarea "x"
type input "623 El Cerco Place, Pacific Palisades, CA - 18 Mos Builder's Risk - Proposal.pd…"
type textarea "x"
type input "623 El Cerco Place, Pacific Palisades, CA - 18 Mos Builder's Risk - Proposal.pdf"
type textarea "x"
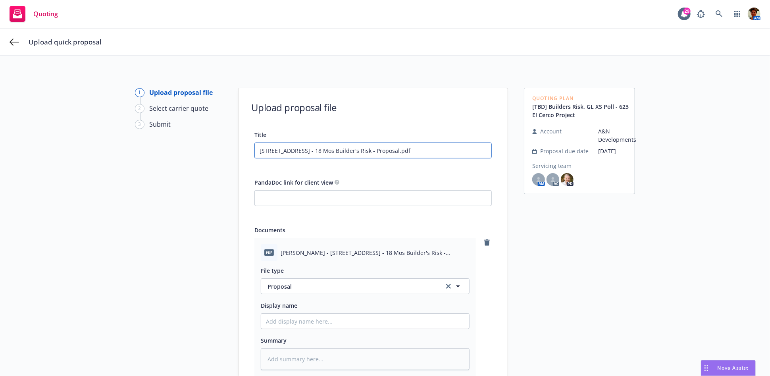
type input "623 El Cerco Place, Pacific Palisades, CA - 18 Mos Builder's Risk - Proposal.pdf"
type textarea "x"
type input "623 El Cerco Place, Pacific Palisades, CA - 18 Mos Builder's Risk - Proposal.pd"
type textarea "x"
type input "623 El Cerco Place, Pacific Palisades, CA - 18 Mos Builder's Risk - Proposal.p"
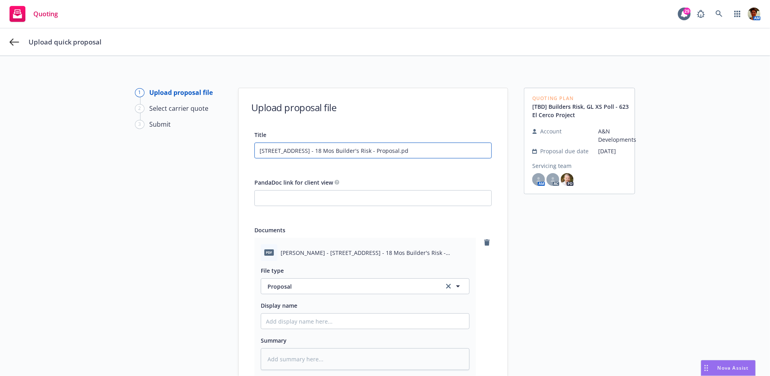
type textarea "x"
type input "623 El Cerco Place, Pacific Palisades, CA - 18 Mos Builder's Risk - Proposal."
type textarea "x"
type input "623 El Cerco Place, Pacific Palisades, CA - 18 Mos Builder's Risk - Proposal"
type textarea "x"
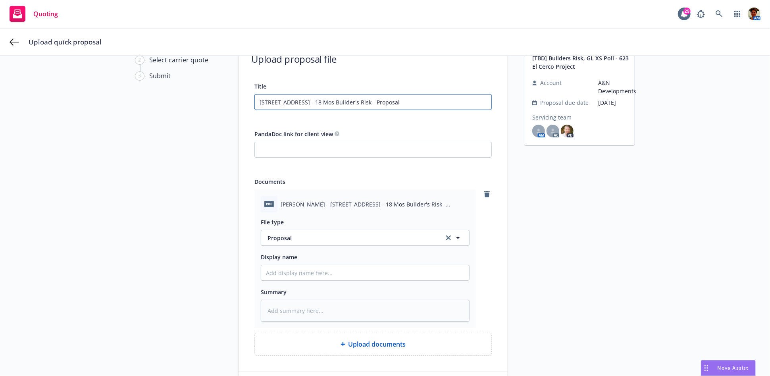
scroll to position [108, 0]
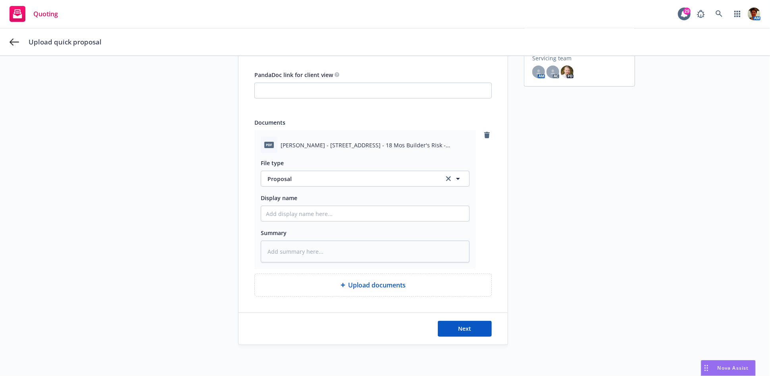
type input "623 El Cerco Place, Pacific Palisades, CA - 18 Mos Builder's Risk - Proposal"
click at [331, 211] on input "Display name" at bounding box center [365, 213] width 208 height 15
paste input "623 El Cerco Place, Pacific Palisades, CA - 18 Mos Builder's Risk - Proposal.pd…"
type textarea "x"
type input "623 El Cerco Place, Pacific Palisades, CA - 18 Mos Builder's Risk - Proposal.pd…"
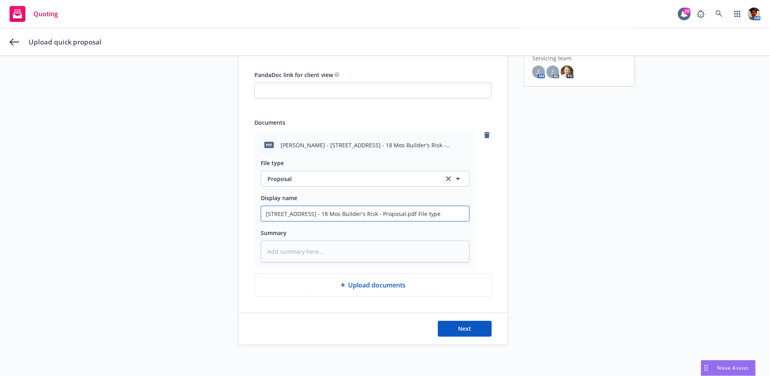
type textarea "x"
type input "623 El Cerco Place, Pacific Palisades, CA - 18 Mos Builder's Risk - Proposal.pd…"
type textarea "x"
type input "623 El Cerco Place, Pacific Palisades, CA - 18 Mos Builder's Risk - Proposal.pd…"
type textarea "x"
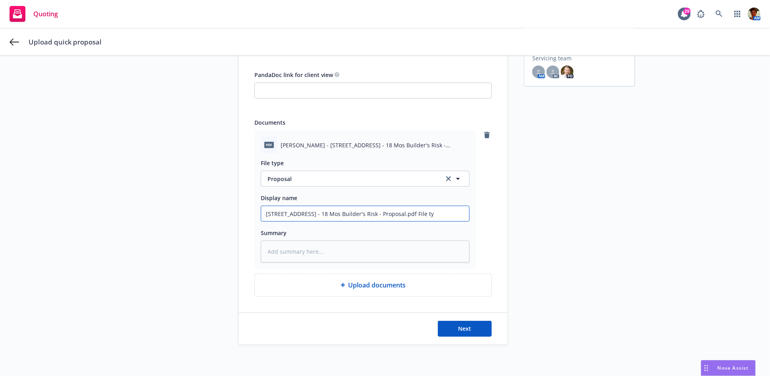
type input "623 El Cerco Place, Pacific Palisades, CA - 18 Mos Builder's Risk - Proposal.pd…"
type textarea "x"
type input "623 El Cerco Place, Pacific Palisades, CA - 18 Mos Builder's Risk - Proposal.pd…"
type textarea "x"
type input "623 El Cerco Place, Pacific Palisades, CA - 18 Mos Builder's Risk - Proposal.pd…"
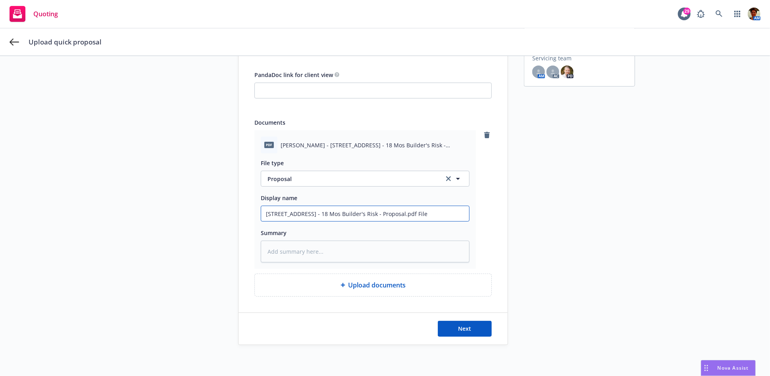
type textarea "x"
type input "623 El Cerco Place, Pacific Palisades, CA - 18 Mos Builder's Risk - Proposal.pd…"
type textarea "x"
type input "623 El Cerco Place, Pacific Palisades, CA - 18 Mos Builder's Risk - Proposal.pd…"
type textarea "x"
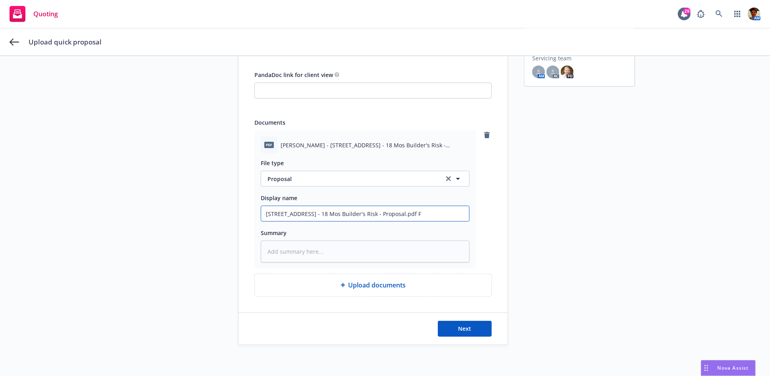
type input "623 El Cerco Place, Pacific Palisades, CA - 18 Mos Builder's Risk - Proposal.pdf"
type textarea "x"
type input "623 El Cerco Place, Pacific Palisades, CA - 18 Mos Builder's Risk - Proposal.pdf"
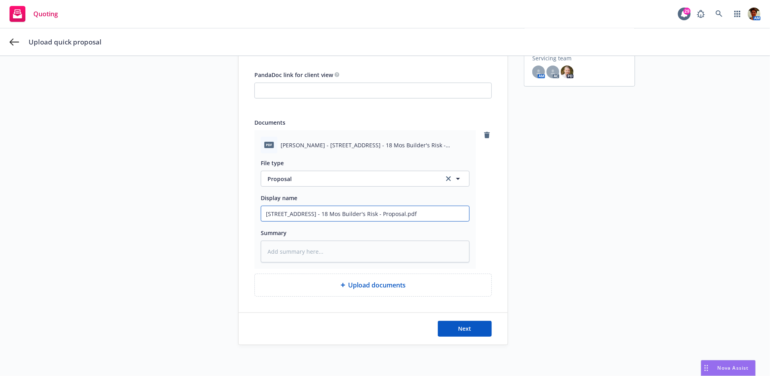
type textarea "x"
type input "623 El Cerco Place, Pacific Palisades, CA - 18 Mos Builder's Risk - Proposal.pd"
type textarea "x"
type input "623 El Cerco Place, Pacific Palisades, CA - 18 Mos Builder's Risk - Proposal.p"
type textarea "x"
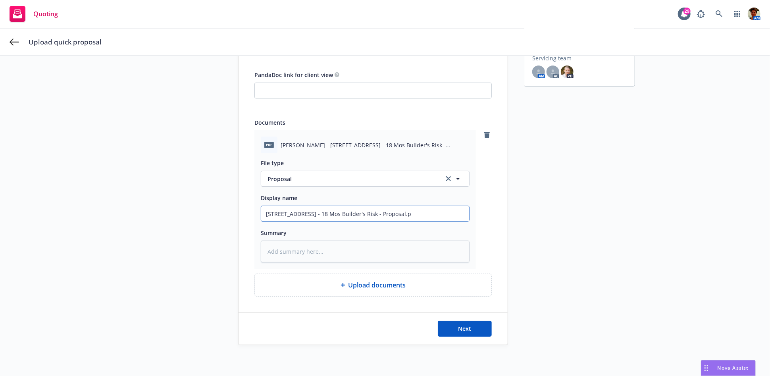
type input "623 El Cerco Place, Pacific Palisades, CA - 18 Mos Builder's Risk - Proposal."
type textarea "x"
type input "623 El Cerco Place, Pacific Palisades, CA - 18 Mos Builder's Risk - Proposal"
click at [353, 248] on textarea at bounding box center [365, 251] width 209 height 22
paste textarea "623 El Cerco Place, Pacific Palisades, CA - 18 Mos Builder's Risk - Proposal.pd…"
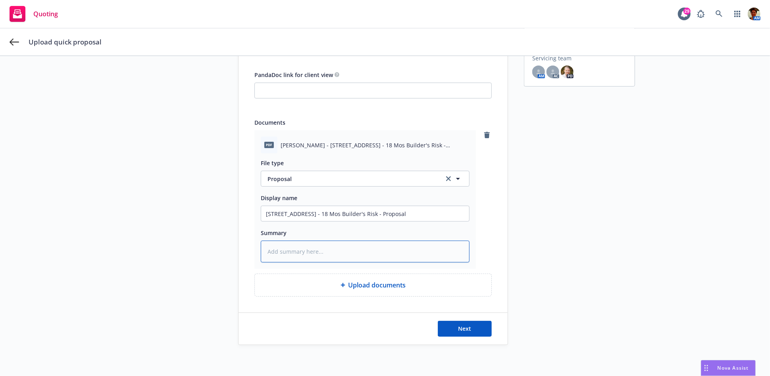
type textarea "x"
type textarea "623 El Cerco Place, Pacific Palisades, CA - 18 Mos Builder's Risk - Proposal.pd…"
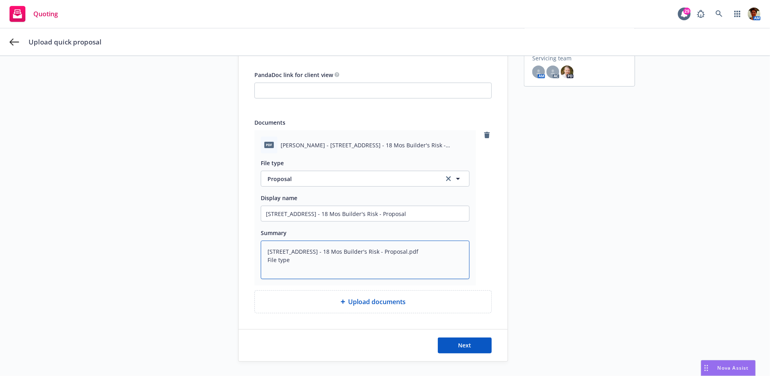
type textarea "x"
type textarea "623 El Cerco Place, Pacific Palisades, CA - 18 Mos Builder's Risk - Proposal.pd…"
type textarea "x"
type textarea "623 El Cerco Place, Pacific Palisades, CA - 18 Mos Builder's Risk - Proposal.pd…"
type textarea "x"
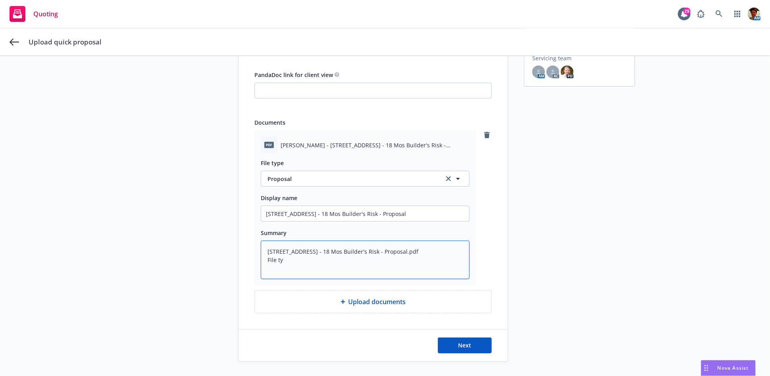
type textarea "623 El Cerco Place, Pacific Palisades, CA - 18 Mos Builder's Risk - Proposal.pd…"
type textarea "x"
type textarea "623 El Cerco Place, Pacific Palisades, CA - 18 Mos Builder's Risk - Proposal.pd…"
type textarea "x"
type textarea "623 El Cerco Place, Pacific Palisades, CA - 18 Mos Builder's Risk - Proposal.pd…"
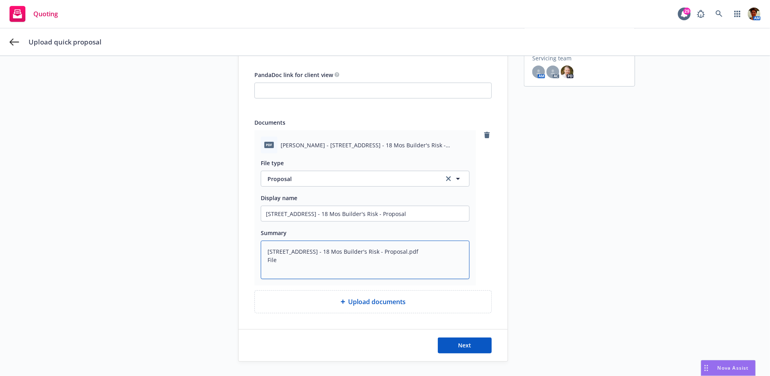
type textarea "x"
type textarea "623 El Cerco Place, Pacific Palisades, CA - 18 Mos Builder's Risk - Proposal.pd…"
type textarea "x"
type textarea "623 El Cerco Place, Pacific Palisades, CA - 18 Mos Builder's Risk - Proposal.pd…"
type textarea "x"
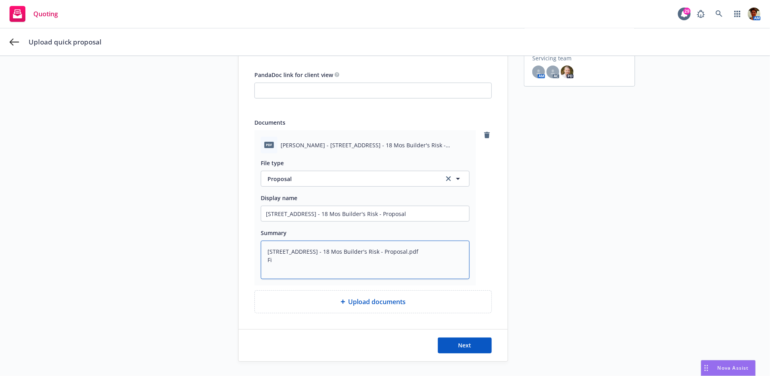
type textarea "623 El Cerco Place, Pacific Palisades, CA - 18 Mos Builder's Risk - Proposal.pd…"
type textarea "x"
type textarea "623 El Cerco Place, Pacific Palisades, CA - 18 Mos Builder's Risk - Proposal.pdf"
type textarea "x"
type textarea "623 El Cerco Place, Pacific Palisades, CA - 18 Mos Builder's Risk - Proposal.pdf"
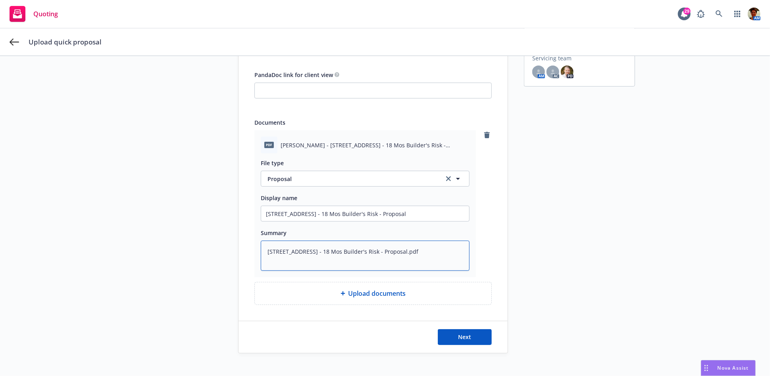
type textarea "x"
type textarea "623 El Cerco Place, Pacific Palisades, CA - 18 Mos Builder's Risk - Proposal.pd"
type textarea "x"
type textarea "623 El Cerco Place, Pacific Palisades, CA - 18 Mos Builder's Risk - Proposal.p"
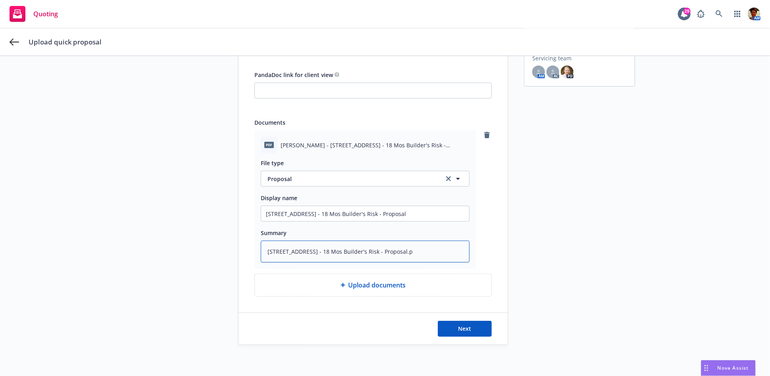
type textarea "x"
type textarea "623 El Cerco Place, Pacific Palisades, CA - 18 Mos Builder's Risk - Proposal."
type textarea "x"
type textarea "623 El Cerco Place, Pacific Palisades, CA - 18 Mos Builder's Risk - Proposal"
click at [472, 330] on button "Next" at bounding box center [465, 329] width 54 height 16
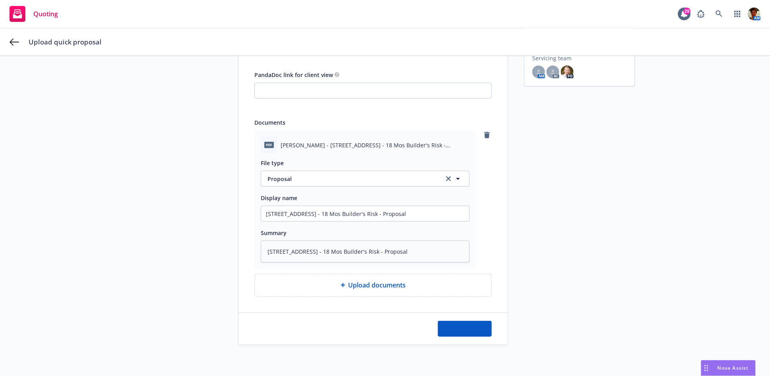
type textarea "x"
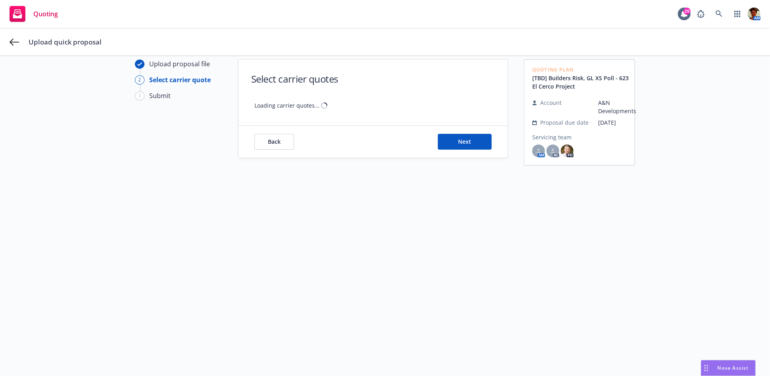
scroll to position [28, 0]
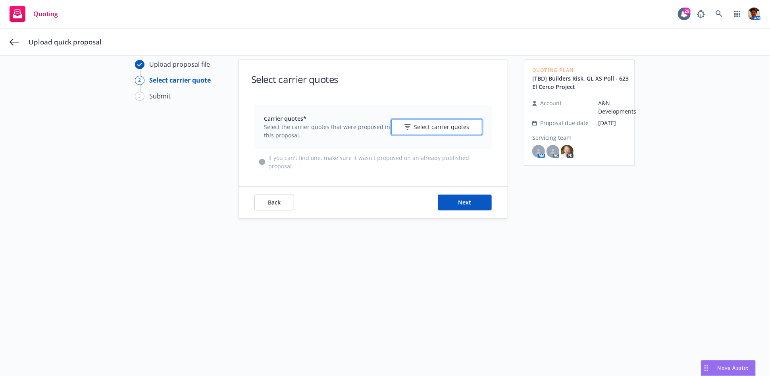
click at [424, 124] on span "Select carrier quotes" at bounding box center [441, 127] width 55 height 8
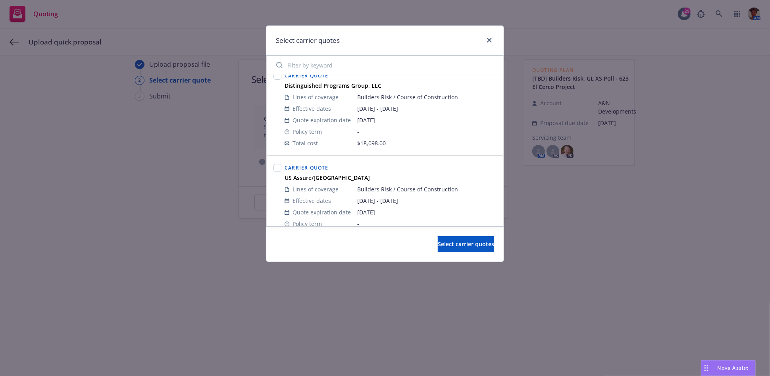
scroll to position [0, 0]
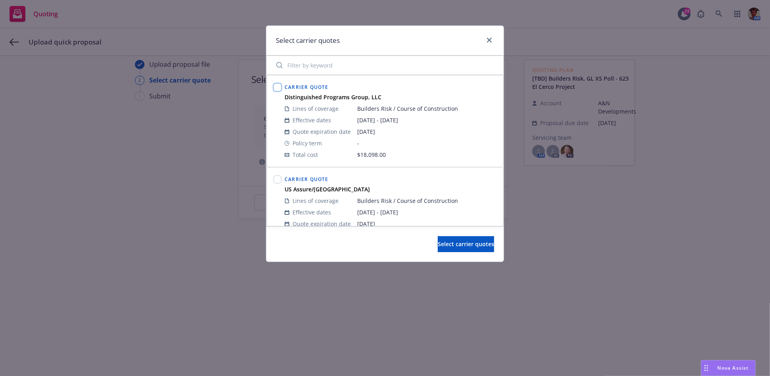
drag, startPoint x: 275, startPoint y: 87, endPoint x: 292, endPoint y: 100, distance: 20.7
click at [275, 88] on input "checkbox" at bounding box center [277, 87] width 8 height 8
checkbox input "true"
click at [456, 245] on span "Select carrier quotes" at bounding box center [466, 244] width 56 height 8
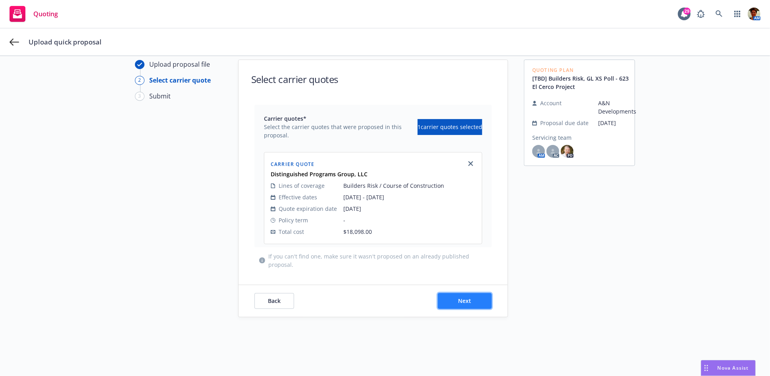
click at [469, 297] on button "Next" at bounding box center [465, 301] width 54 height 16
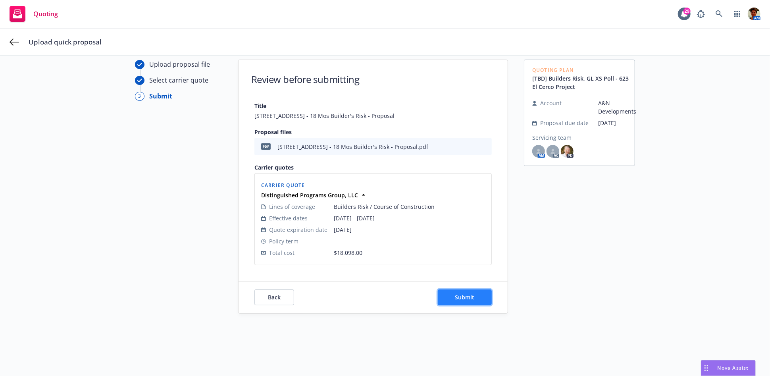
click at [460, 291] on button "Submit" at bounding box center [465, 297] width 54 height 16
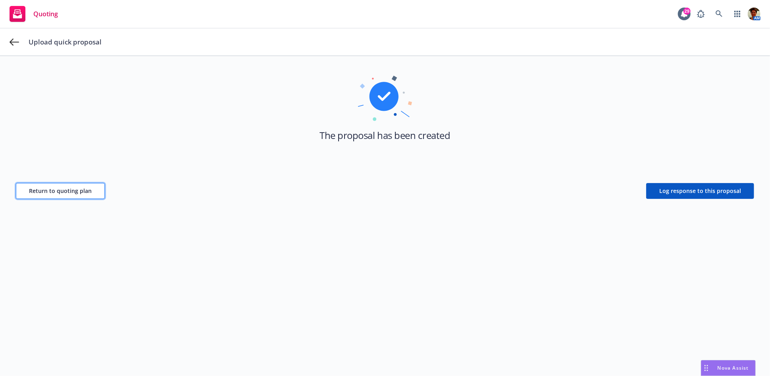
click at [40, 192] on span "Return to quoting plan" at bounding box center [60, 191] width 63 height 8
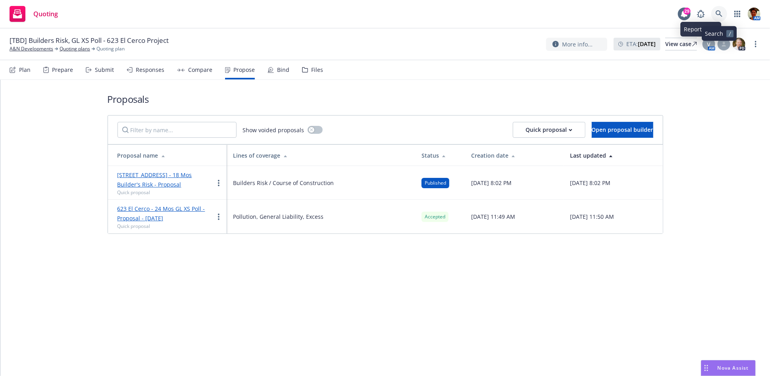
click at [717, 12] on icon at bounding box center [718, 13] width 7 height 7
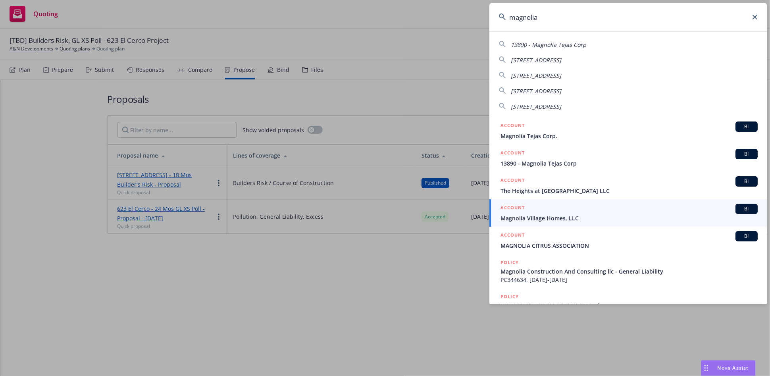
type input "magnolia"
click at [550, 223] on link "ACCOUNT BI Magnolia Village Homes, LLC" at bounding box center [628, 212] width 278 height 27
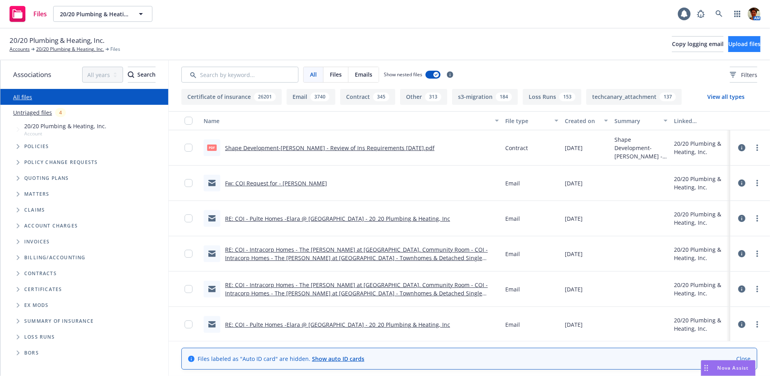
click at [728, 44] on button "Upload files" at bounding box center [744, 44] width 32 height 16
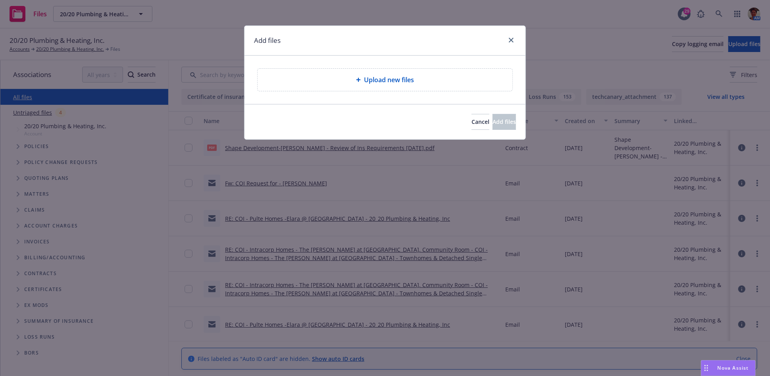
click at [395, 81] on span "Upload new files" at bounding box center [389, 80] width 50 height 10
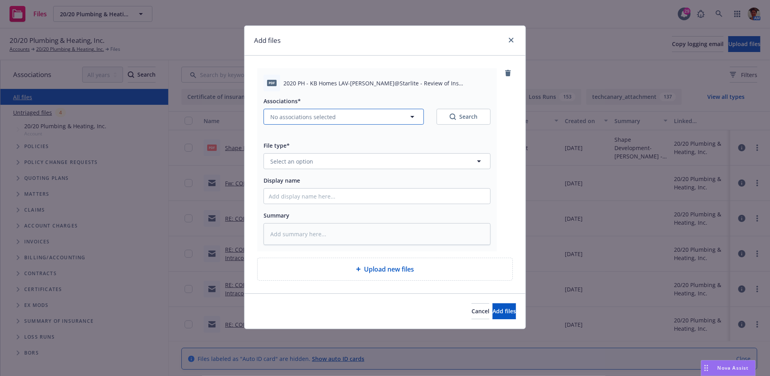
click at [308, 117] on span "No associations selected" at bounding box center [302, 117] width 65 height 8
type textarea "x"
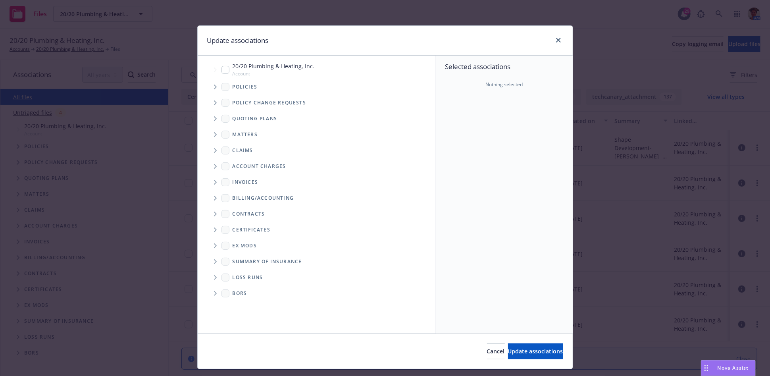
click at [222, 72] on input "Tree Example" at bounding box center [225, 70] width 8 height 8
checkbox input "true"
drag, startPoint x: 535, startPoint y: 350, endPoint x: 531, endPoint y: 348, distance: 4.3
click at [534, 349] on span "Update associations" at bounding box center [535, 351] width 55 height 8
type textarea "x"
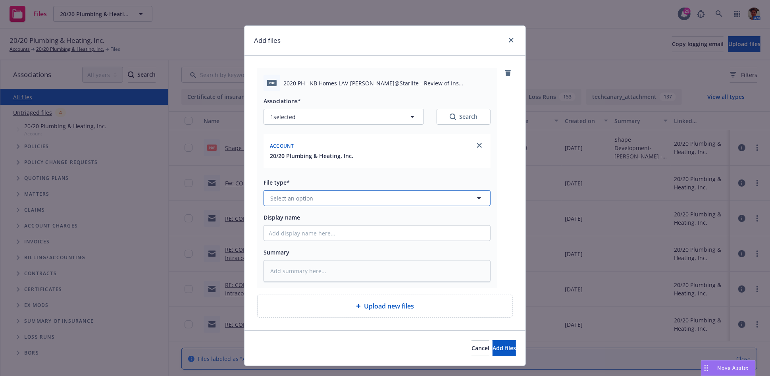
click at [319, 200] on button "Select an option" at bounding box center [376, 198] width 227 height 16
type input "contract"
click at [317, 220] on div "Contract" at bounding box center [377, 221] width 217 height 12
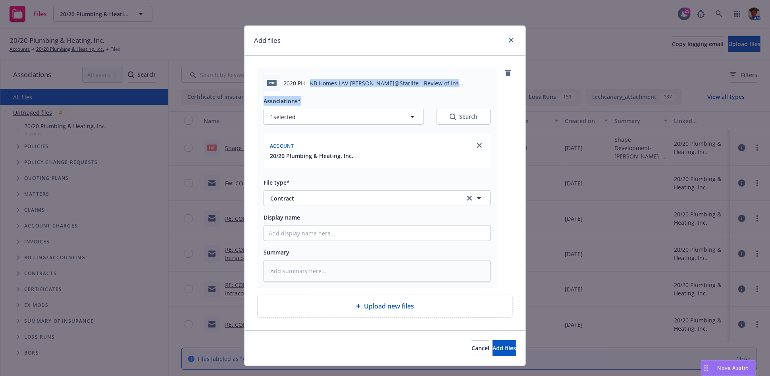
drag, startPoint x: 306, startPoint y: 83, endPoint x: 494, endPoint y: 96, distance: 188.1
click at [494, 96] on div "pdf 2020 PH - KB Homes LAV-Astaire@Starlite - Review of Ins Requirements 08-12-…" at bounding box center [384, 178] width 255 height 220
copy div "KB Homes LAV-Astaire@Starlite - Review of Ins Requirements 08-12-2025.pdf Assoc…"
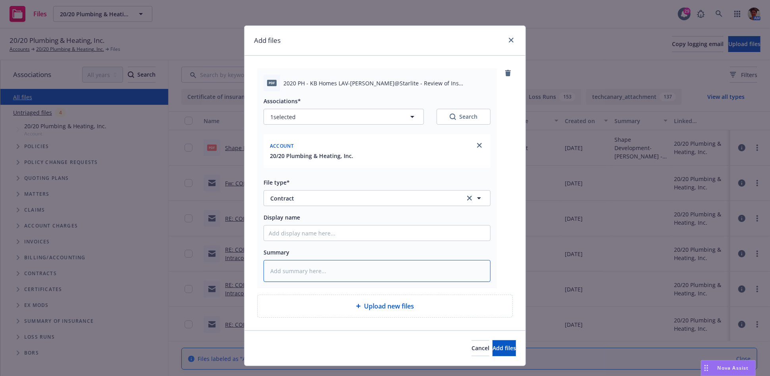
click at [339, 274] on textarea at bounding box center [376, 271] width 227 height 22
paste textarea "KB Homes LAV-Astaire@Starlite - Review of Ins Requirements 08-12-2025.pdf Assoc…"
type textarea "x"
type textarea "KB Homes LAV-Astaire@Starlite - Review of Ins Requirements 08-12-2025.pdf Assoc…"
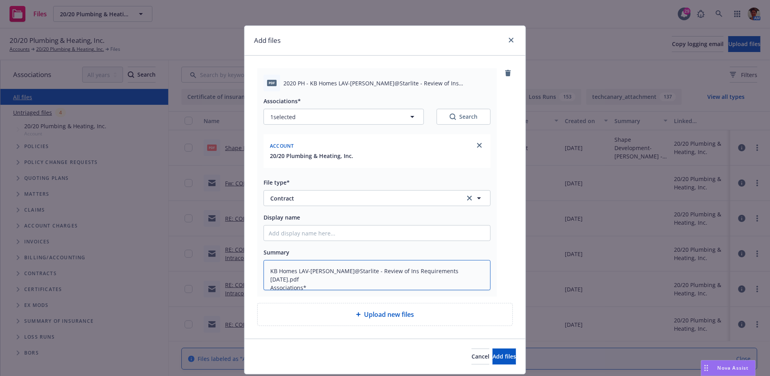
type textarea "x"
type textarea "KB Homes LAV-Astaire@Starlite - Review of Ins Requirements 08-12-2025.pdf Assoc…"
type textarea "x"
type textarea "KB Homes LAV-Astaire@Starlite - Review of Ins Requirements 08-12-2025.pdf Assoc…"
type textarea "x"
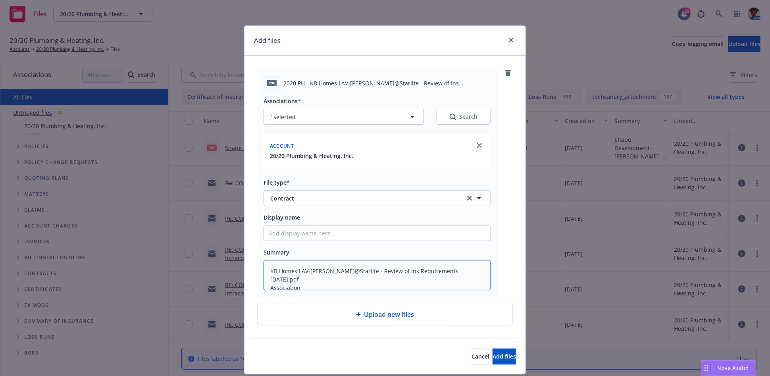
type textarea "KB Homes LAV-Astaire@Starlite - Review of Ins Requirements 08-12-2025.pdf Assoc…"
type textarea "x"
type textarea "KB Homes LAV-Astaire@Starlite - Review of Ins Requirements 08-12-2025.pdf Assoc…"
type textarea "x"
type textarea "KB Homes LAV-Astaire@Starlite - Review of Ins Requirements 08-12-2025.pdf Assoc…"
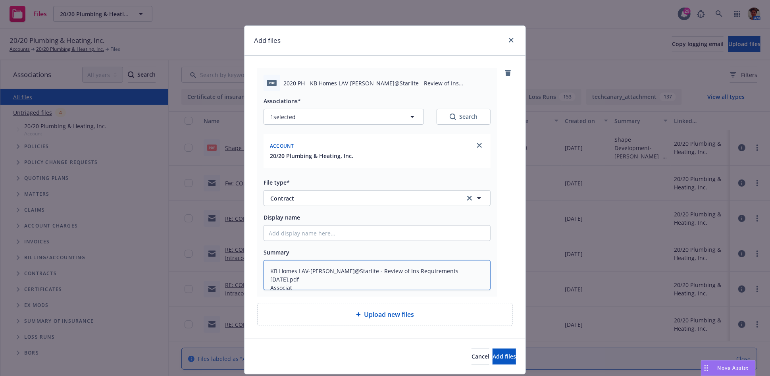
type textarea "x"
type textarea "KB Homes LAV-Astaire@Starlite - Review of Ins Requirements 08-12-2025.pdf Assoc…"
type textarea "x"
type textarea "KB Homes LAV-Astaire@Starlite - Review of Ins Requirements 08-12-2025.pdf Associ"
type textarea "x"
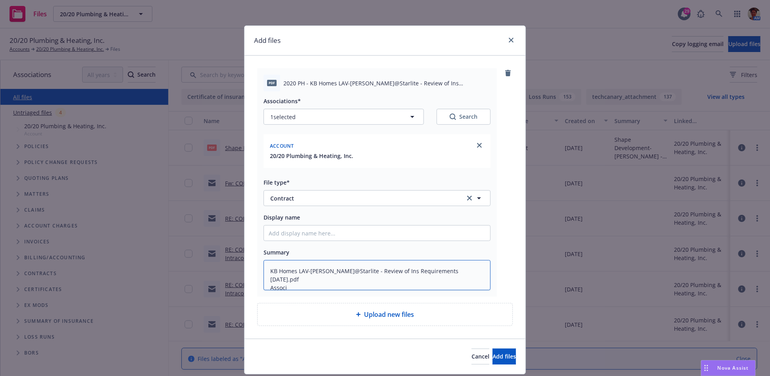
type textarea "KB Homes LAV-Astaire@Starlite - Review of Ins Requirements 08-12-2025.pdf Assoc"
type textarea "x"
type textarea "KB Homes LAV-Astaire@Starlite - Review of Ins Requirements 08-12-2025.pdf Asso"
type textarea "x"
type textarea "KB Homes LAV-Astaire@Starlite - Review of Ins Requirements 08-12-2025.pdf Ass"
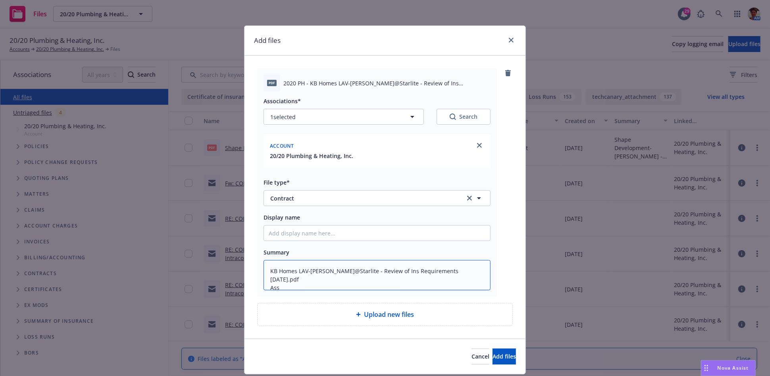
type textarea "x"
type textarea "KB Homes LAV-Astaire@Starlite - Review of Ins Requirements 08-12-2025.pdf As"
type textarea "x"
type textarea "KB Homes LAV-Astaire@Starlite - Review of Ins Requirements 08-12-2025.pdf A"
type textarea "x"
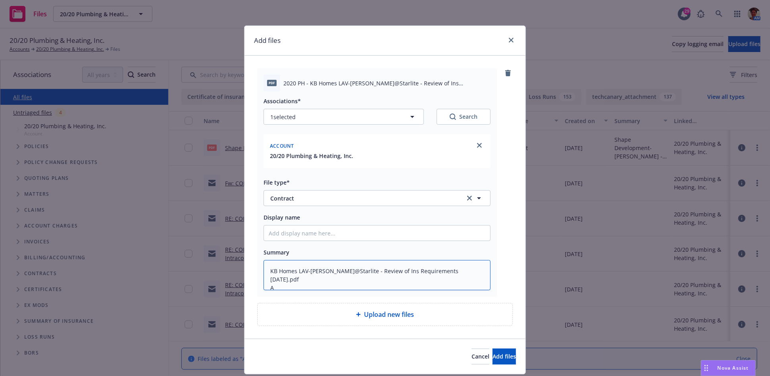
type textarea "KB Homes LAV-Astaire@Starlite - Review of Ins Requirements 08-12-2025.pdf"
type textarea "x"
type textarea "KB Homes LAV-Astaire@Starlite - Review of Ins Requirements 08-12-2025.pdf"
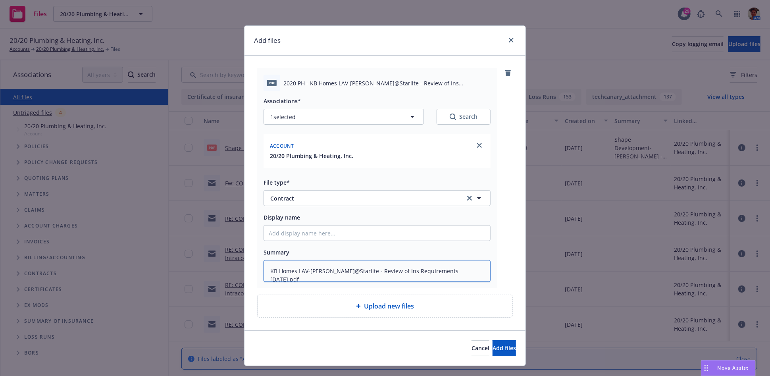
type textarea "x"
type textarea "KB Homes LAV-Astaire@Starlite - Review of Ins Requirements 08-12-2025.pd"
type textarea "x"
type textarea "KB Homes LAV-Astaire@Starlite - Review of Ins Requirements 08-12-2025.p"
type textarea "x"
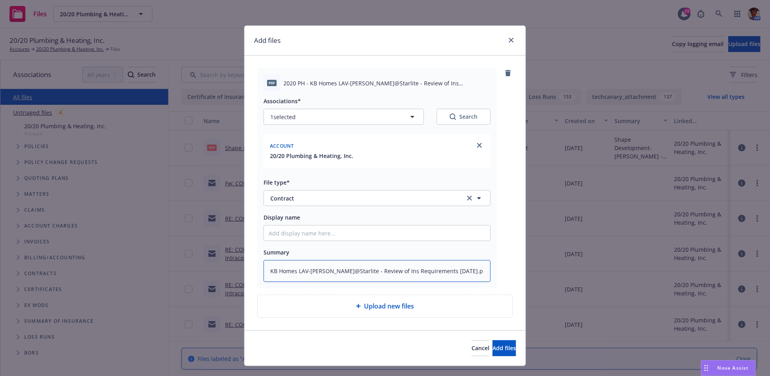
type textarea "KB Homes LAV-Astaire@Starlite - Review of Ins Requirements 08-12-2025."
type textarea "x"
type textarea "KB Homes LAV-Astaire@Starlite - Review of Ins Requirements 08-12-2025"
click at [348, 233] on input "Display name" at bounding box center [377, 232] width 226 height 15
paste input "KB Homes LAV-Astaire@Starlite - Review of Ins Requirements 08-12-2025.pdf Assoc…"
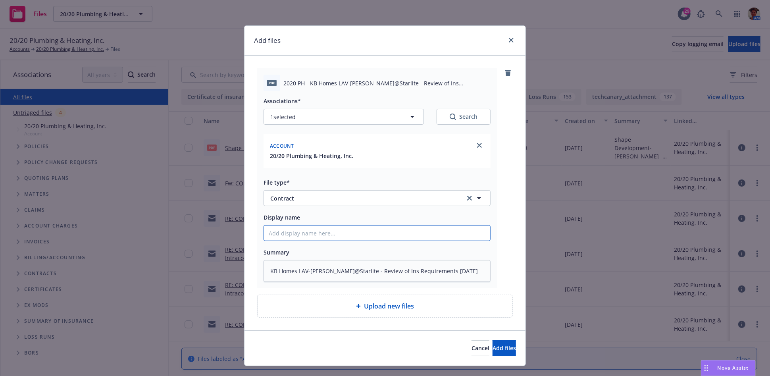
type textarea "x"
type input "KB Homes LAV-Astaire@Starlite - Review of Ins Requirements 08-12-2025.pdf Assoc…"
type textarea "x"
type input "KB Homes LAV-Astaire@Starlite - Review of Ins Requirements 08-12-2025.pdf Assoc…"
type textarea "x"
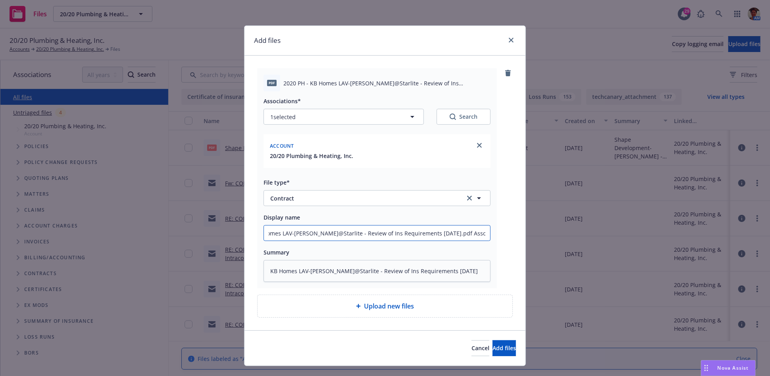
type input "KB Homes LAV-Astaire@Starlite - Review of Ins Requirements 08-12-2025.pdf Assoc…"
type textarea "x"
type input "KB Homes LAV-Astaire@Starlite - Review of Ins Requirements 08-12-2025.pdf Assoc…"
type textarea "x"
type input "KB Homes LAV-Astaire@Starlite - Review of Ins Requirements 08-12-2025.pdf Assoc…"
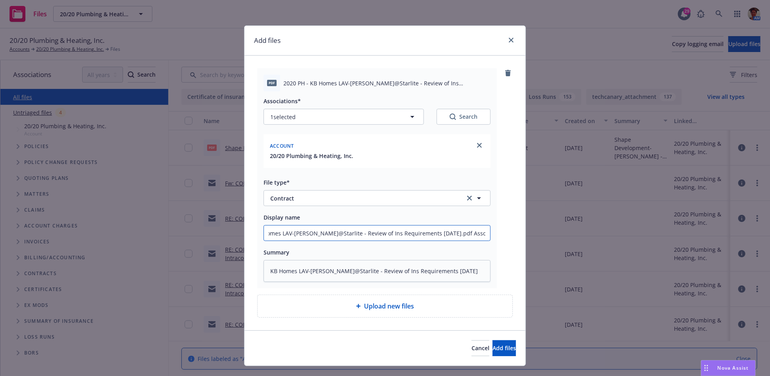
scroll to position [0, 4]
type textarea "x"
type input "KB Homes LAV-Astaire@Starlite - Review of Ins Requirements 08-12-2025.pdf Assoc…"
type textarea "x"
type input "KB Homes LAV-Astaire@Starlite - Review of Ins Requirements 08-12-2025.pdf Associ"
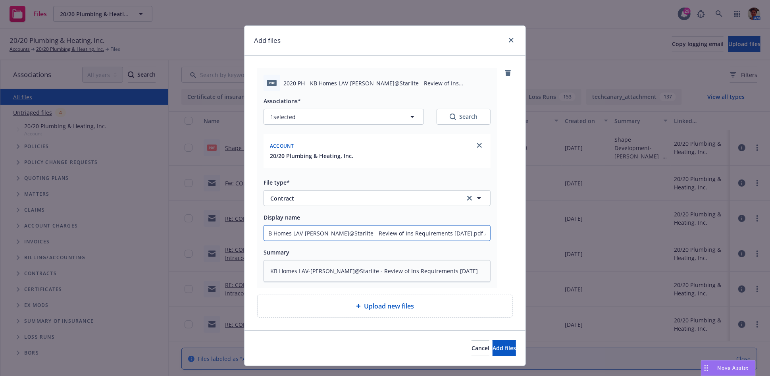
type textarea "x"
type input "KB Homes LAV-Astaire@Starlite - Review of Ins Requirements 08-12-2025.pdf Asso"
type textarea "x"
type input "KB Homes LAV-Astaire@Starlite - Review of Ins Requirements 08-12-2025.pdf Ass"
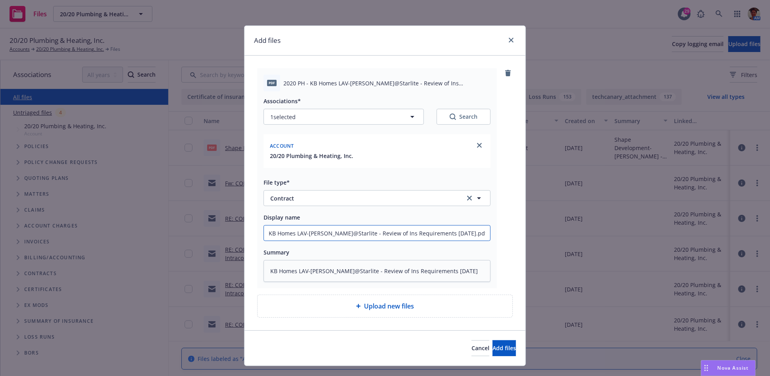
type textarea "x"
type input "KB Homes LAV-Astaire@Starlite - Review of Ins Requirements 08-12-2025.pdf As"
type textarea "x"
type input "KB Homes LAV-Astaire@Starlite - Review of Ins Requirements 08-12-2025.pdf A"
type textarea "x"
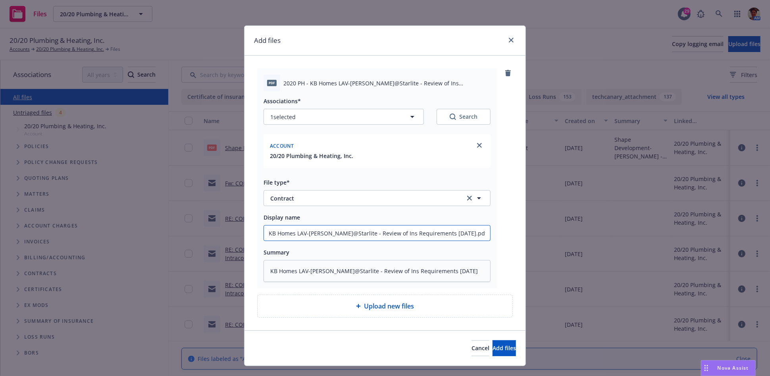
type input "KB Homes LAV-Astaire@Starlite - Review of Ins Requirements 08-12-2025.pdf"
type textarea "x"
type input "KB Homes LAV-Astaire@Starlite - Review of Ins Requirements 08-12-2025.pdf"
type textarea "x"
type input "KB Homes LAV-Astaire@Starlite - Review of Ins Requirements 08-12-2025.pd"
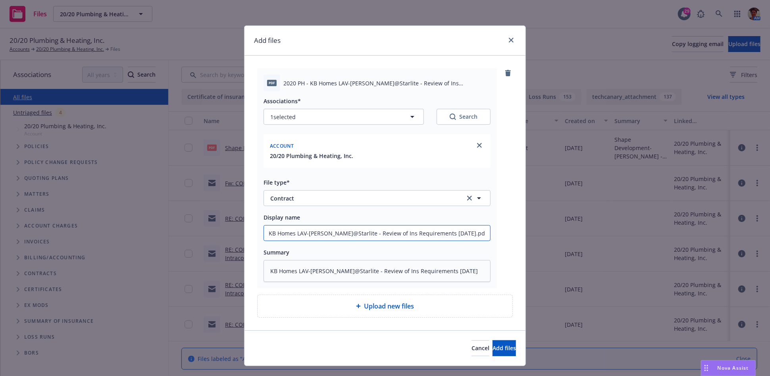
type textarea "x"
type input "KB Homes LAV-Astaire@Starlite - Review of Ins Requirements 08-12-2025.p"
type textarea "x"
type input "KB Homes LAV-Astaire@Starlite - Review of Ins Requirements 08-12-2025."
type textarea "x"
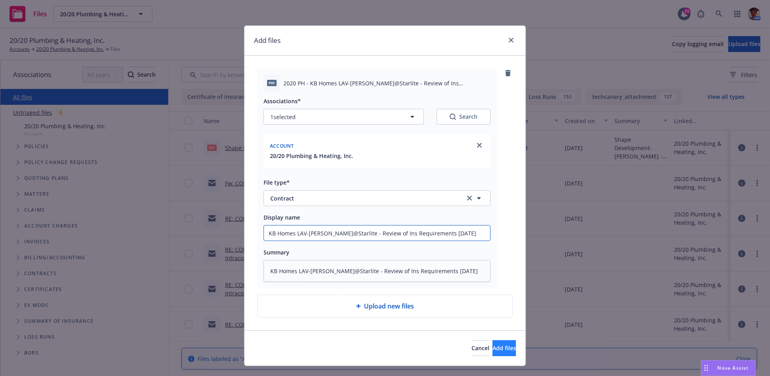
type input "KB Homes LAV-Astaire@Starlite - Review of Ins Requirements 08-12-2025"
drag, startPoint x: 477, startPoint y: 344, endPoint x: 451, endPoint y: 323, distance: 34.1
click at [492, 344] on span "Add files" at bounding box center [503, 348] width 23 height 8
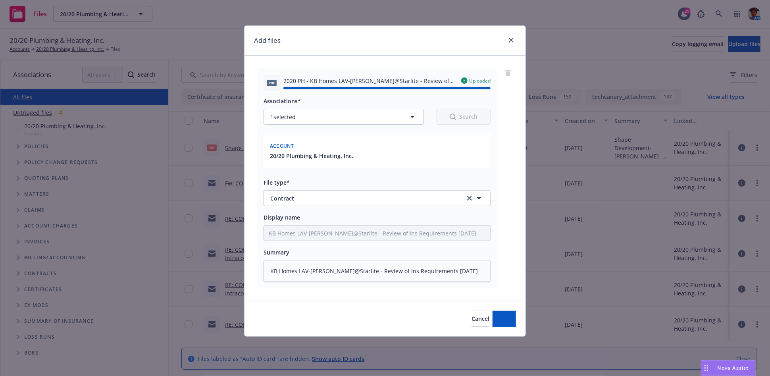
type textarea "x"
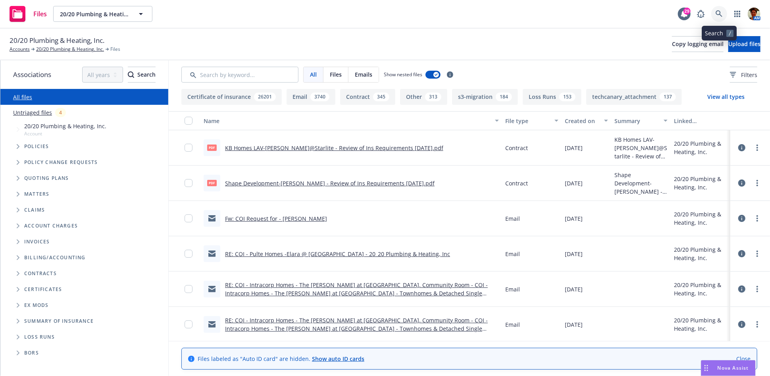
click at [716, 14] on icon at bounding box center [718, 13] width 7 height 7
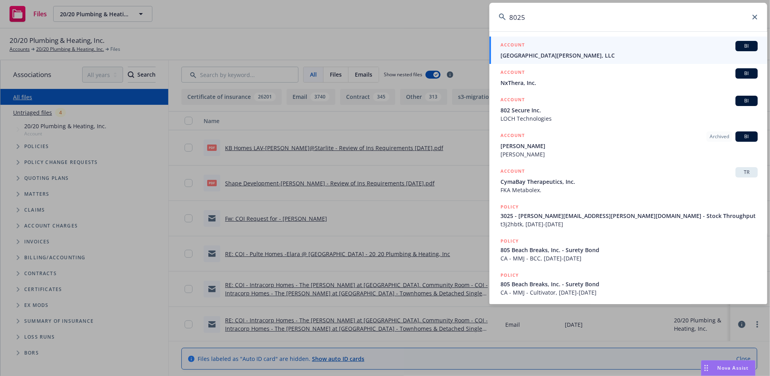
type input "8025"
click at [522, 58] on span "8025 Santa Monica, LLC" at bounding box center [628, 55] width 257 height 8
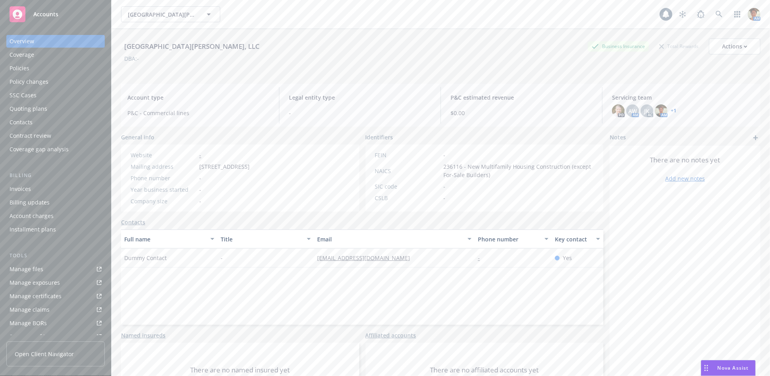
click at [34, 104] on div "Quoting plans" at bounding box center [29, 108] width 38 height 13
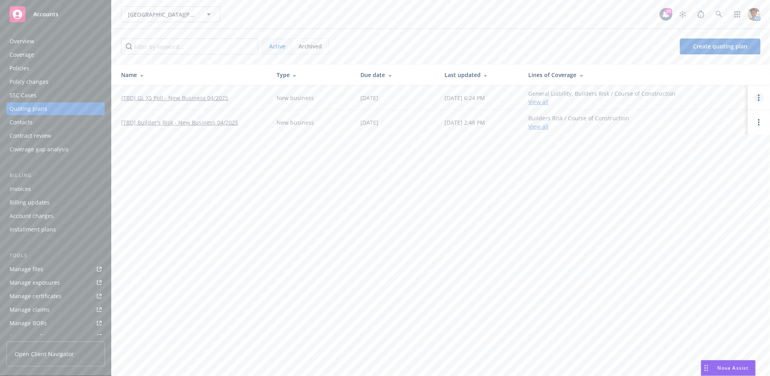
click at [760, 98] on link "Open options" at bounding box center [759, 98] width 10 height 10
click at [723, 41] on span "Copy logging email" at bounding box center [717, 44] width 69 height 8
click at [179, 97] on link "{TBD] GL XS Poll - New Business 04/2025" at bounding box center [174, 98] width 107 height 8
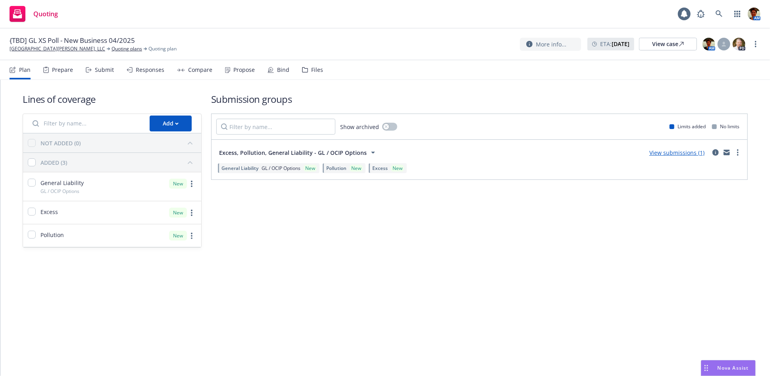
drag, startPoint x: 313, startPoint y: 70, endPoint x: 316, endPoint y: 88, distance: 18.0
click at [313, 71] on div "Files" at bounding box center [317, 70] width 12 height 6
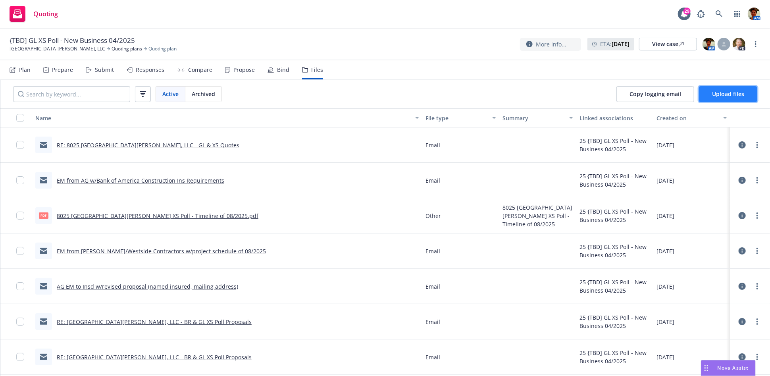
click at [720, 95] on span "Upload files" at bounding box center [728, 94] width 32 height 8
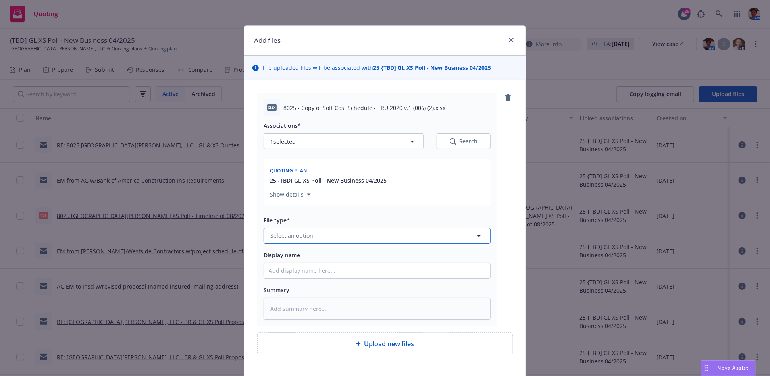
click at [369, 236] on button "Select an option" at bounding box center [376, 236] width 227 height 16
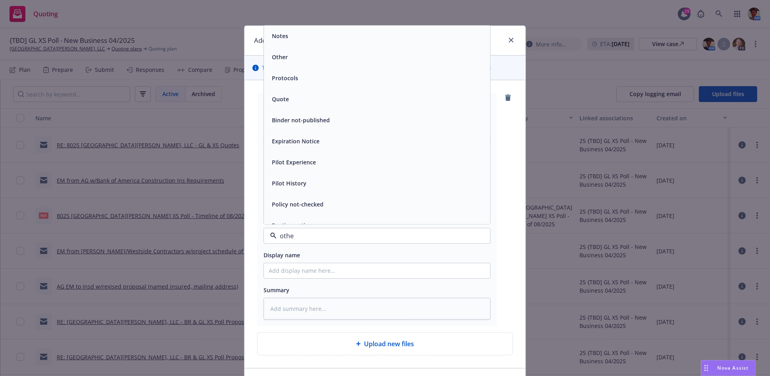
type input "other"
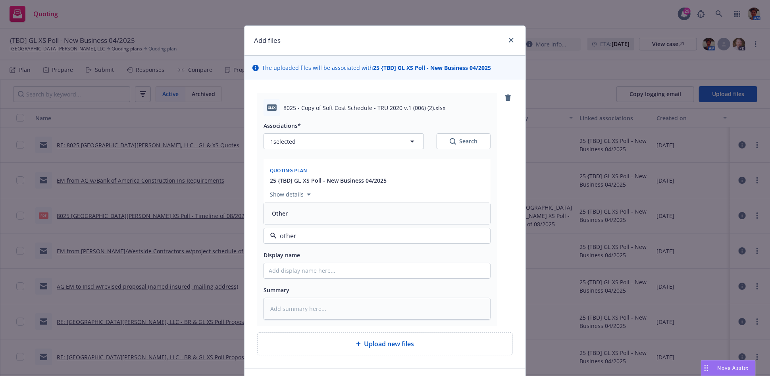
click at [336, 217] on div "Other" at bounding box center [377, 213] width 217 height 12
drag, startPoint x: 299, startPoint y: 109, endPoint x: 439, endPoint y: 106, distance: 140.4
click at [439, 106] on div "8025 - Copy of Soft Cost Schedule - TRU 2020 v.1 (006) (2).xlsx" at bounding box center [386, 108] width 207 height 8
copy span "Copy of Soft Cost Schedule - TRU 2020 v.1 (006) (2).xlsx"
click at [369, 271] on input "Display name" at bounding box center [377, 270] width 226 height 15
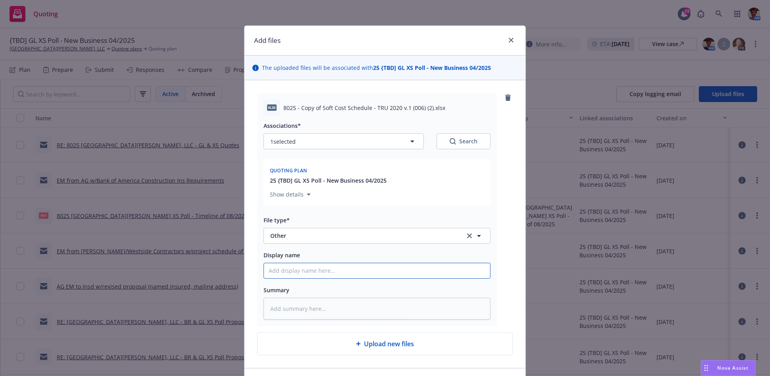
paste input "Copy of Soft Cost Schedule - TRU 2020 v.1 (006) (2).xlsx"
type textarea "x"
type input "Copy of Soft Cost Schedule - TRU 2020 v.1 (006) (2).xlsx"
click at [388, 314] on textarea at bounding box center [376, 309] width 227 height 22
paste textarea "Copy of Soft Cost Schedule - TRU 2020 v.1 (006) (2).xlsx"
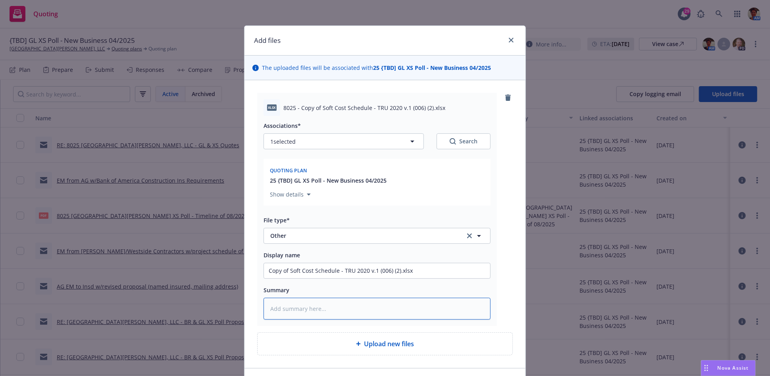
type textarea "x"
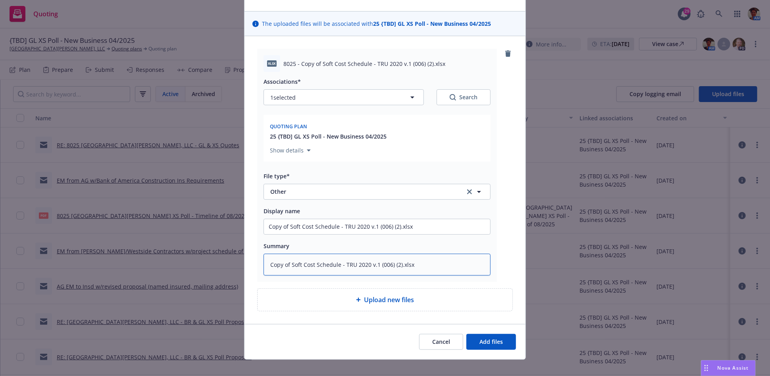
type textarea "Copy of Soft Cost Schedule - TRU 2020 v.1 (006) (2).xlsx"
click at [500, 340] on button "Add files" at bounding box center [491, 342] width 50 height 16
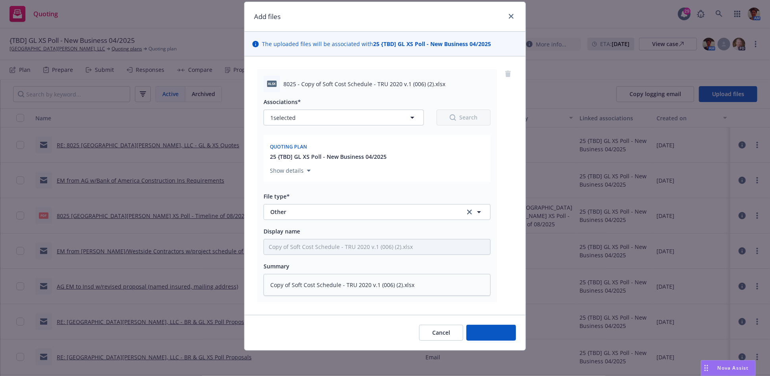
scroll to position [23, 0]
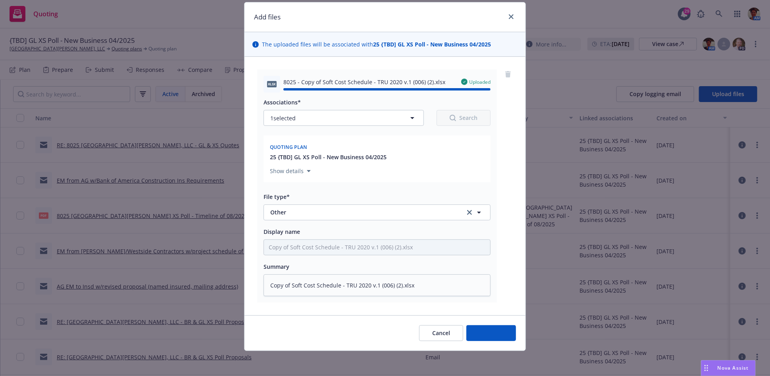
type textarea "x"
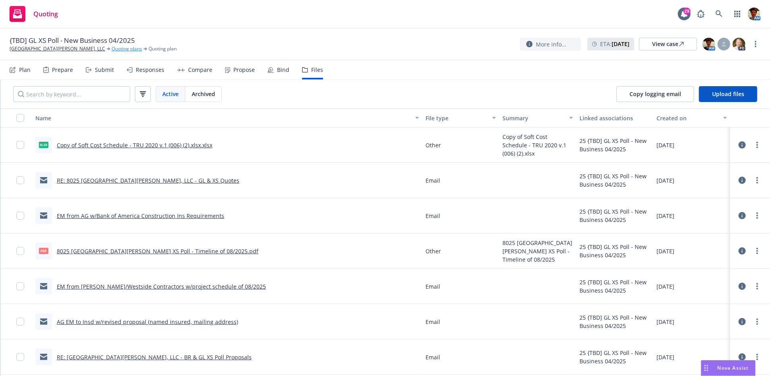
click at [111, 49] on link "Quoting plans" at bounding box center [126, 48] width 31 height 7
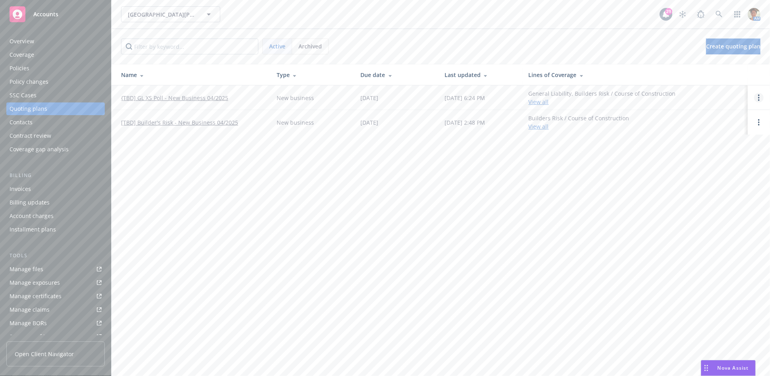
click at [757, 100] on link "Open options" at bounding box center [759, 98] width 10 height 10
click at [720, 42] on span "Copy logging email" at bounding box center [717, 44] width 69 height 8
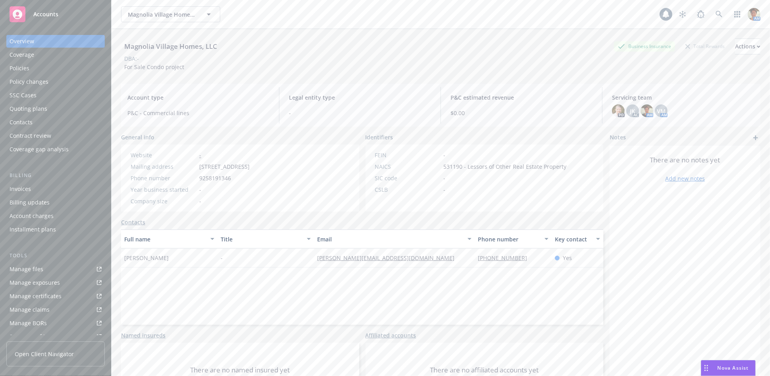
click at [27, 107] on div "Quoting plans" at bounding box center [29, 108] width 38 height 13
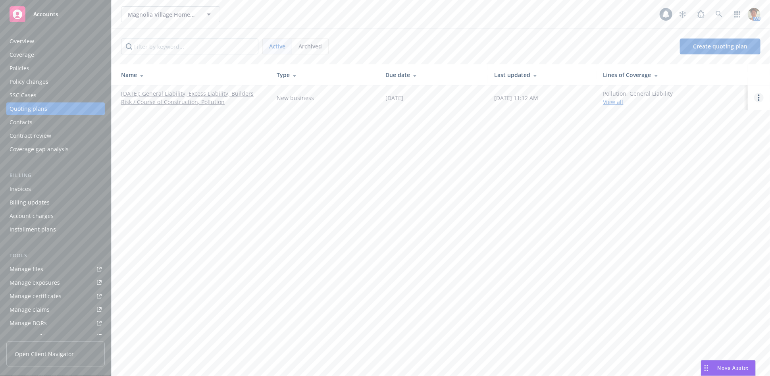
click at [760, 99] on link "Open options" at bounding box center [759, 98] width 10 height 10
drag, startPoint x: 712, startPoint y: 46, endPoint x: 563, endPoint y: 38, distance: 149.4
click at [712, 46] on span "Copy logging email" at bounding box center [717, 44] width 69 height 8
click at [757, 98] on link "Open options" at bounding box center [759, 98] width 10 height 10
click at [708, 45] on span "Copy logging email" at bounding box center [717, 44] width 69 height 8
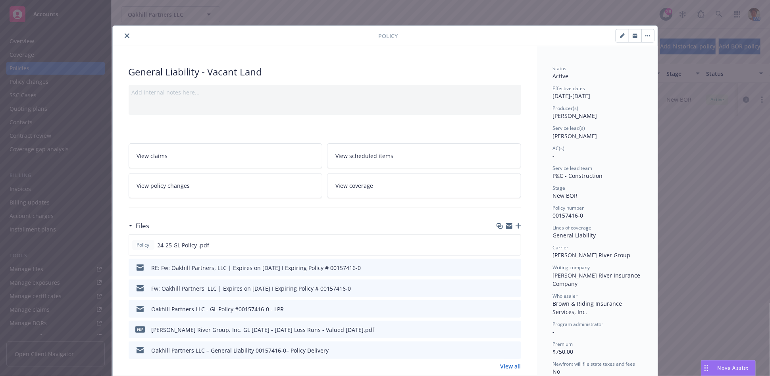
drag, startPoint x: 122, startPoint y: 37, endPoint x: 142, endPoint y: 38, distance: 19.9
click at [125, 37] on icon "close" at bounding box center [127, 35] width 5 height 5
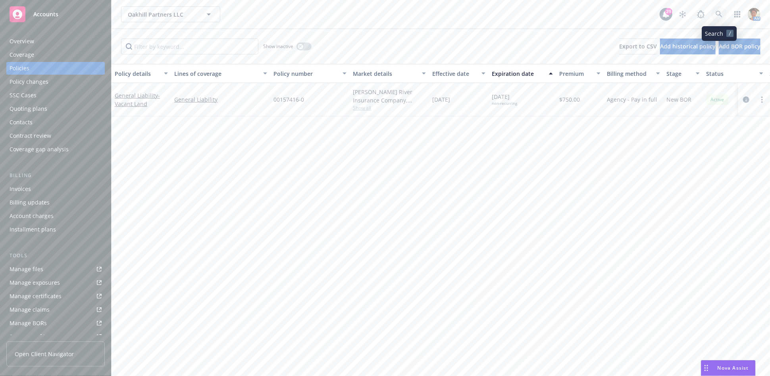
click at [718, 13] on icon at bounding box center [718, 14] width 7 height 7
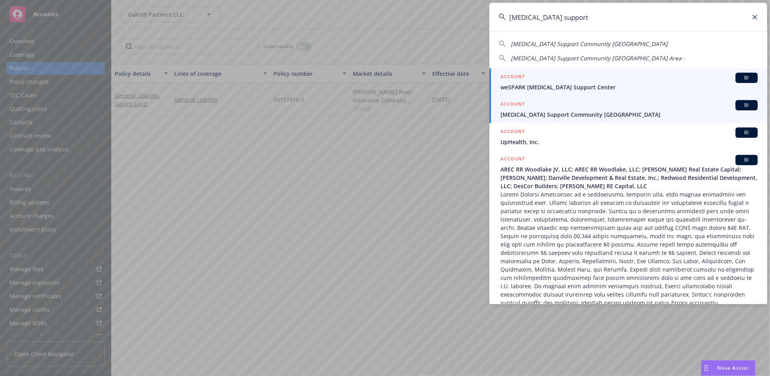
type input "[MEDICAL_DATA] support"
click at [537, 116] on span "[MEDICAL_DATA] Support Community [GEOGRAPHIC_DATA]" at bounding box center [628, 114] width 257 height 8
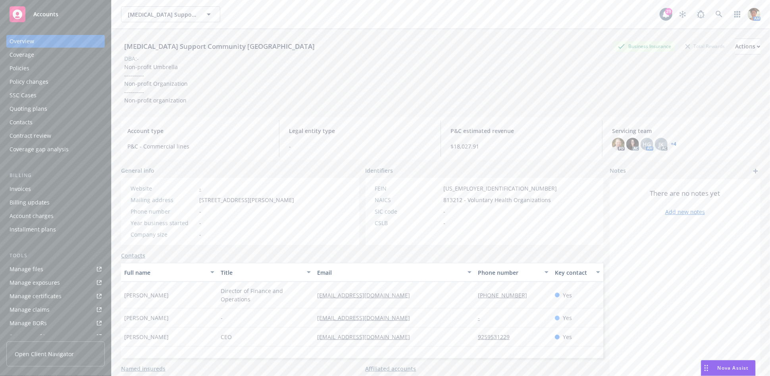
click at [51, 65] on div "Policies" at bounding box center [56, 68] width 92 height 13
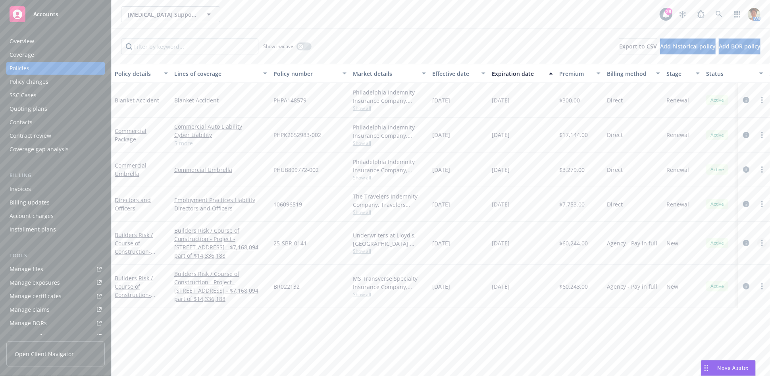
click at [760, 242] on link "more" at bounding box center [762, 243] width 10 height 10
click at [739, 216] on link "Copy logging email" at bounding box center [722, 217] width 93 height 16
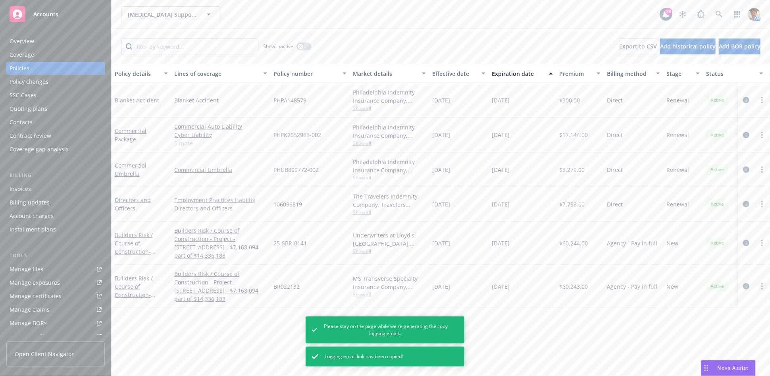
click at [762, 286] on circle "more" at bounding box center [762, 286] width 2 height 2
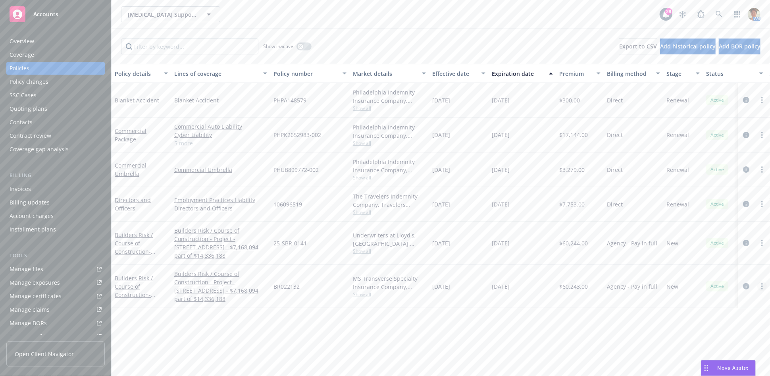
click at [758, 285] on link "more" at bounding box center [762, 286] width 10 height 10
click at [705, 259] on link "Copy logging email" at bounding box center [722, 261] width 93 height 16
